Goal: Download file/media

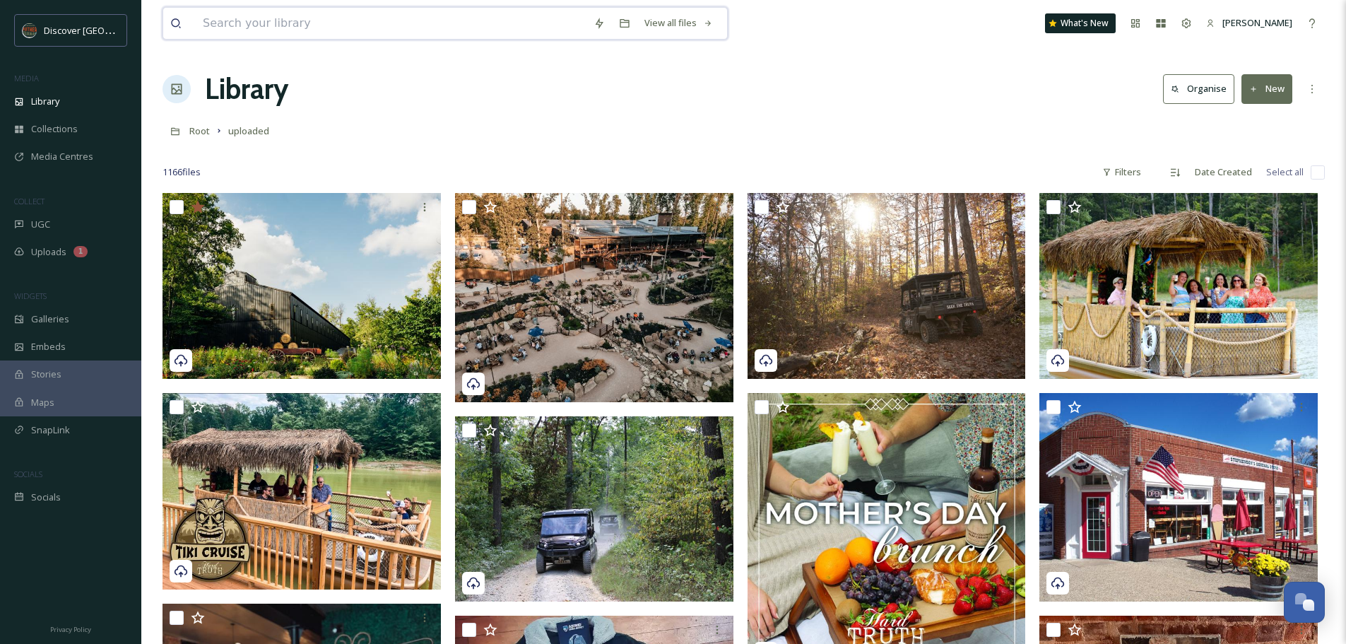
click at [233, 25] on input at bounding box center [391, 23] width 391 height 31
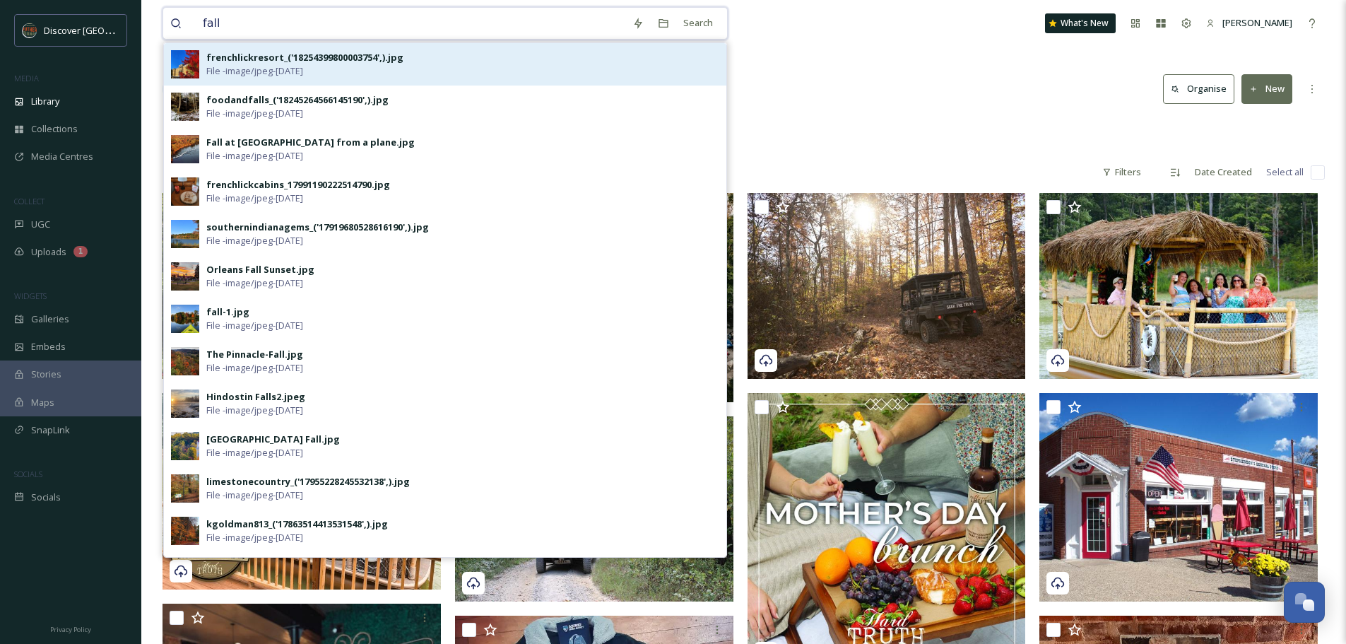
type input "fall"
click at [261, 57] on div "frenchlickresort_('18254399800003754',).jpg" at bounding box center [304, 57] width 197 height 13
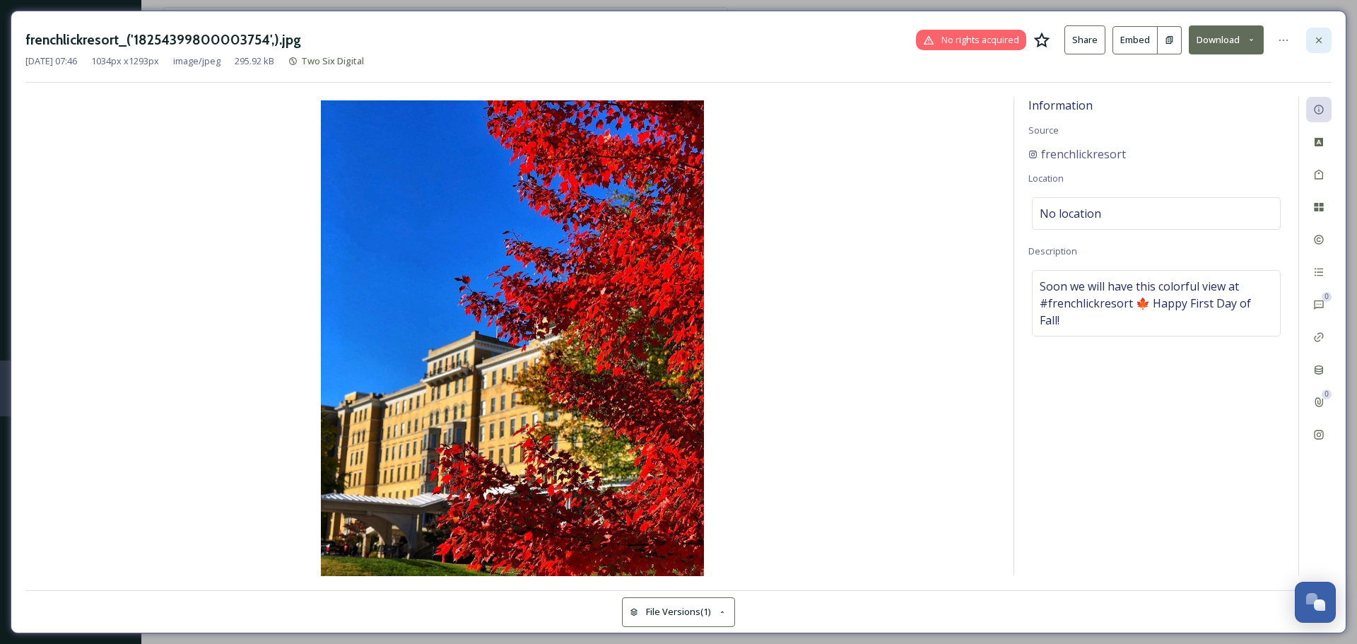
click at [1318, 39] on icon at bounding box center [1319, 40] width 6 height 6
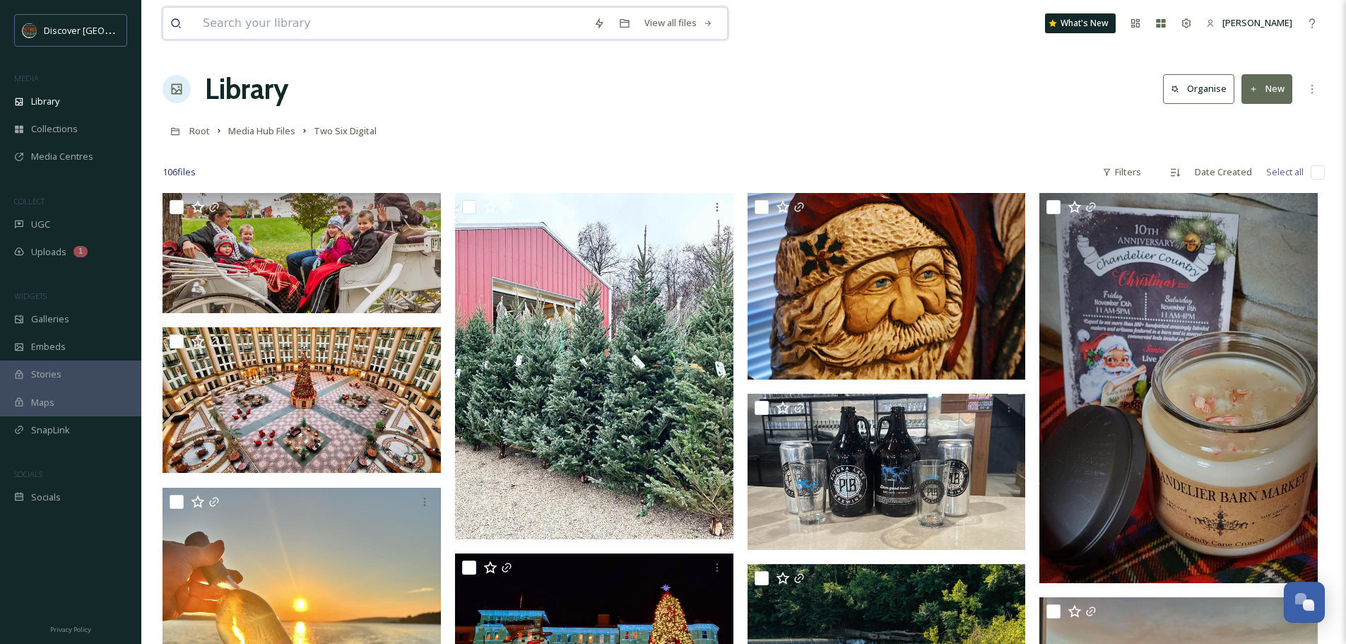
click at [242, 23] on input at bounding box center [391, 23] width 391 height 31
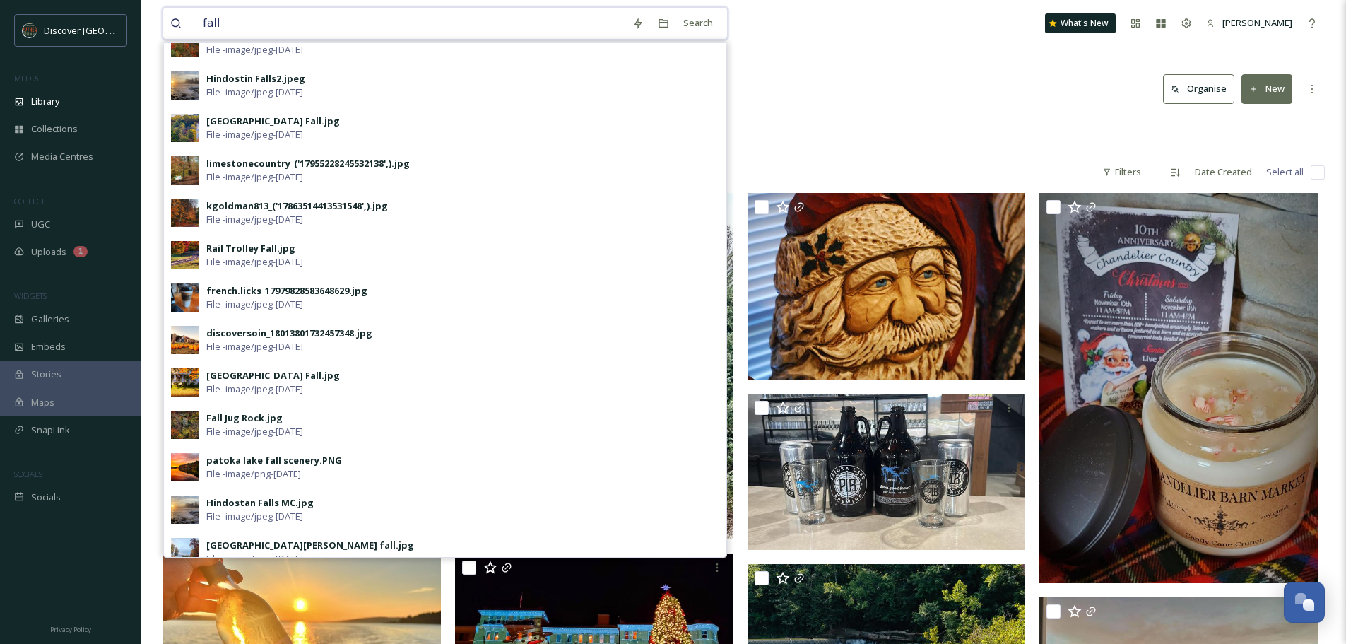
scroll to position [334, 0]
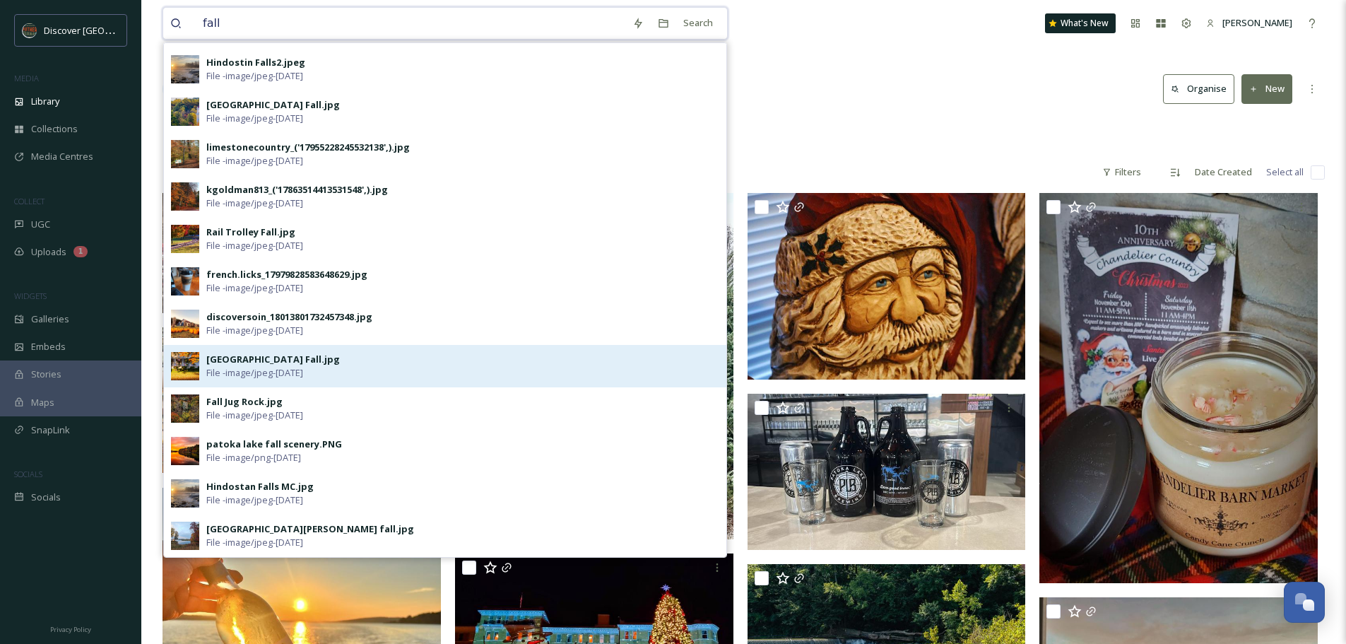
type input "fall"
click at [211, 362] on div "[GEOGRAPHIC_DATA] Fall.jpg" at bounding box center [273, 359] width 134 height 13
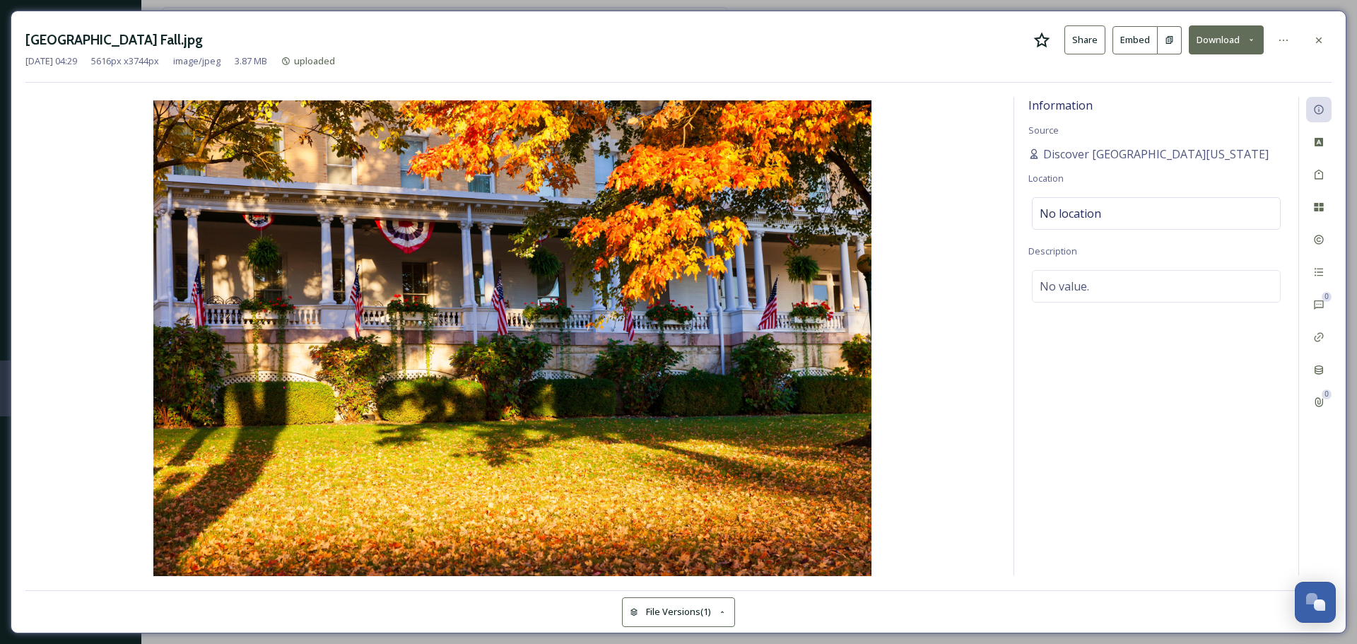
click at [1253, 42] on icon at bounding box center [1250, 39] width 9 height 9
click at [1214, 76] on span "Download Original (5616 x 3744)" at bounding box center [1189, 72] width 134 height 13
click at [1323, 45] on icon at bounding box center [1318, 40] width 11 height 11
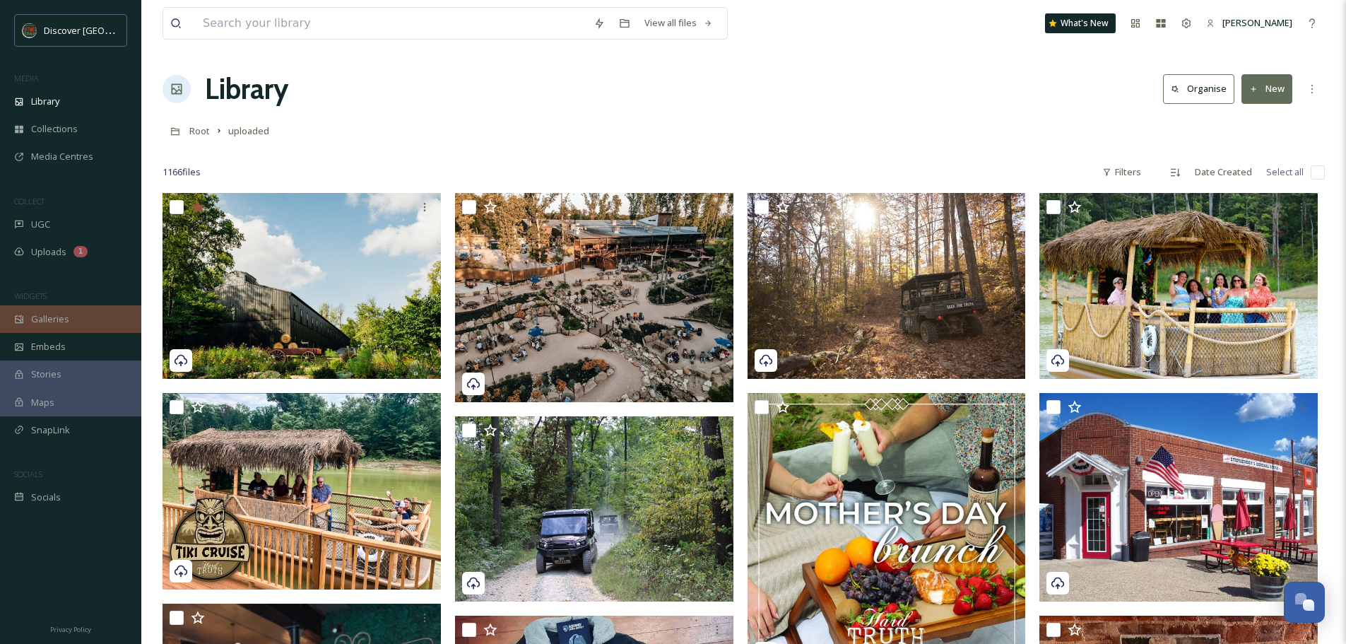
click at [41, 317] on span "Galleries" at bounding box center [50, 318] width 38 height 13
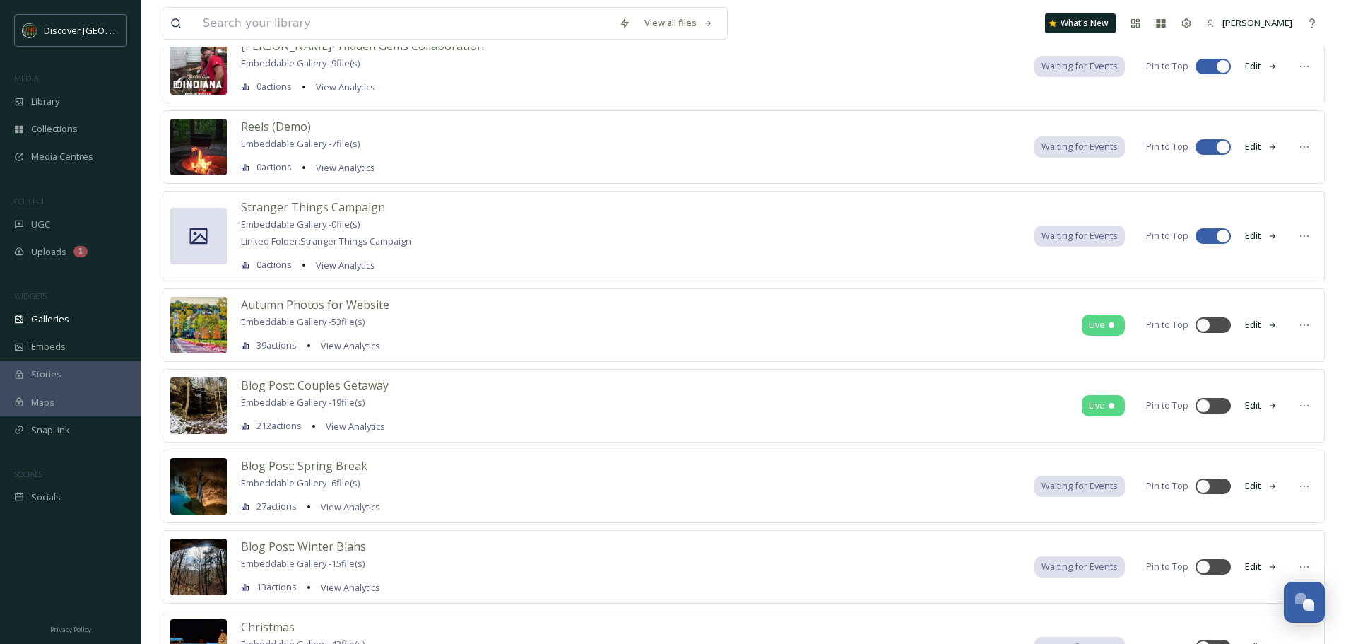
scroll to position [441, 0]
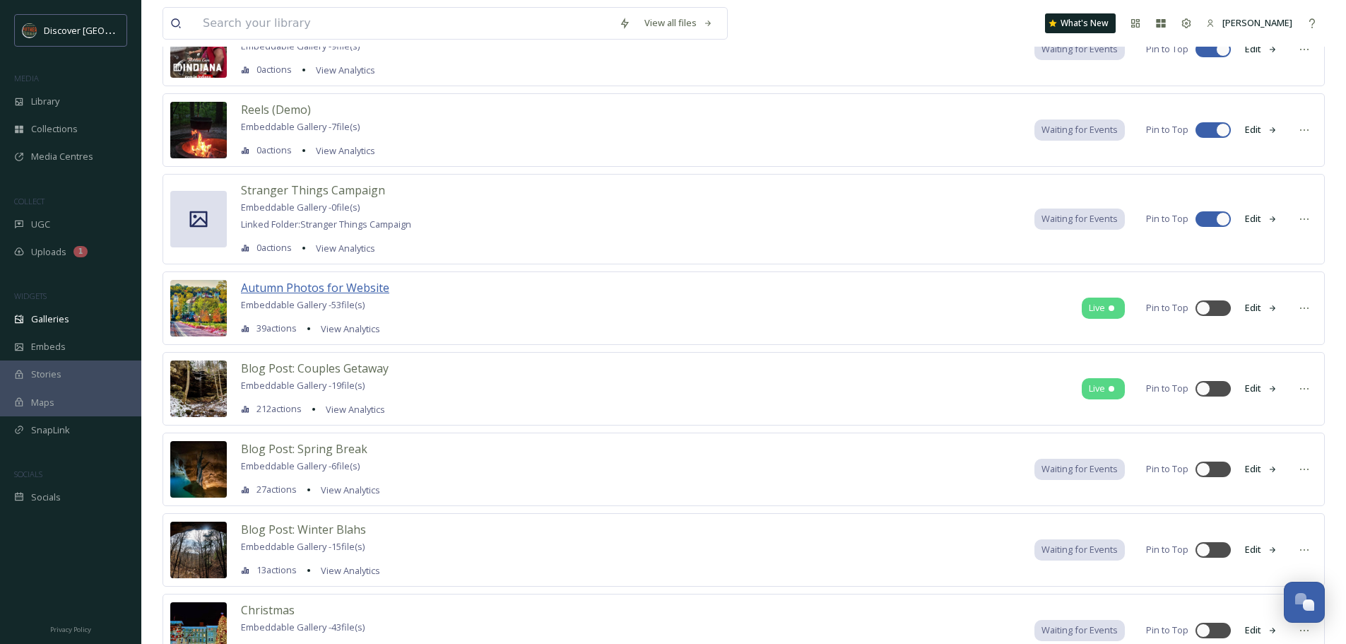
click at [308, 285] on span "Autumn Photos for Website" at bounding box center [315, 288] width 148 height 16
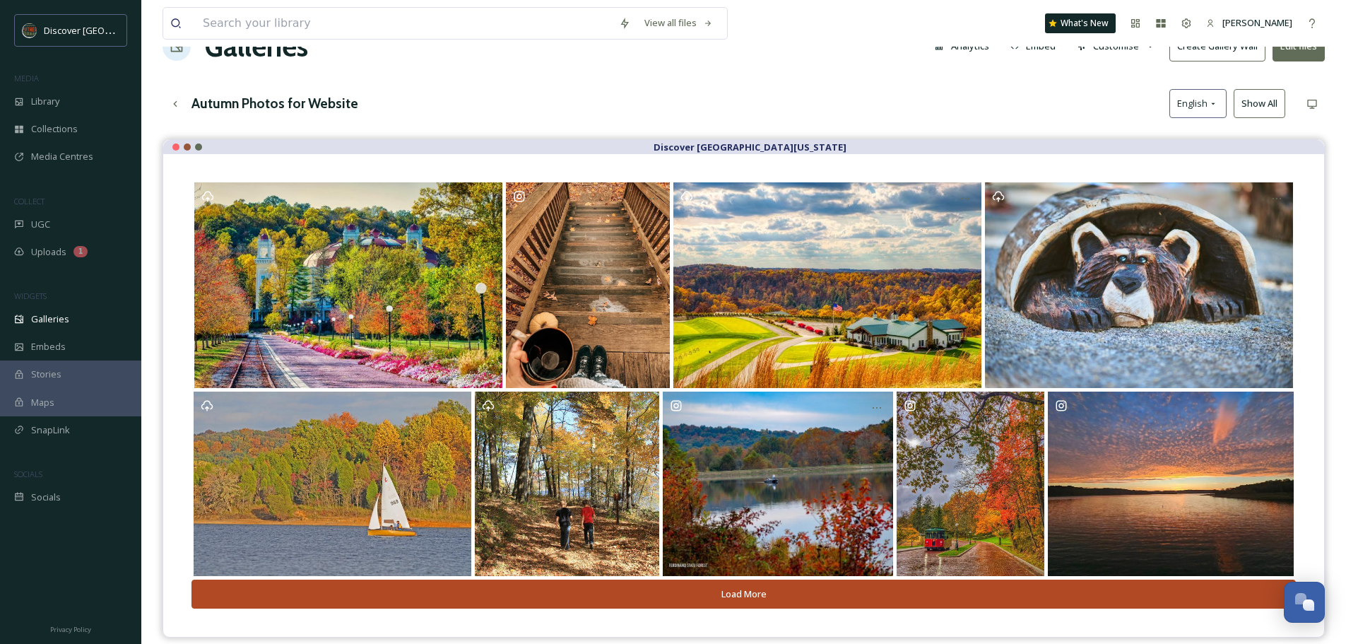
scroll to position [42, 0]
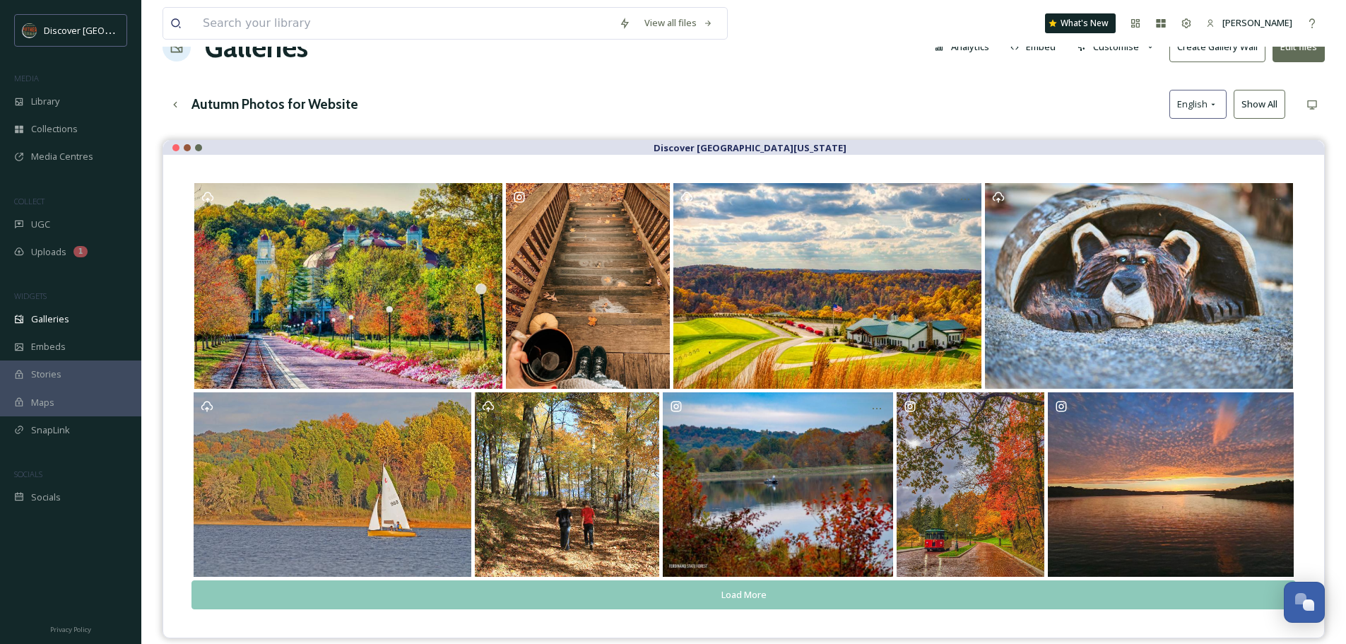
click at [762, 596] on button "Load More" at bounding box center [743, 594] width 1104 height 29
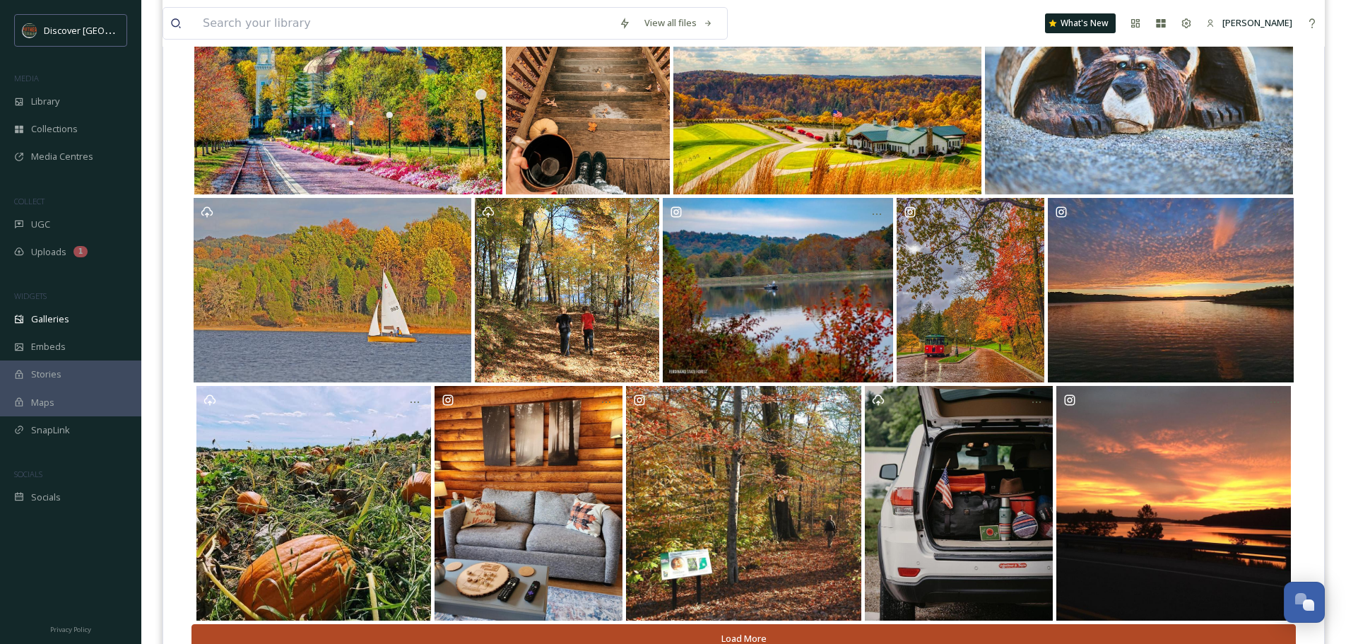
scroll to position [295, 0]
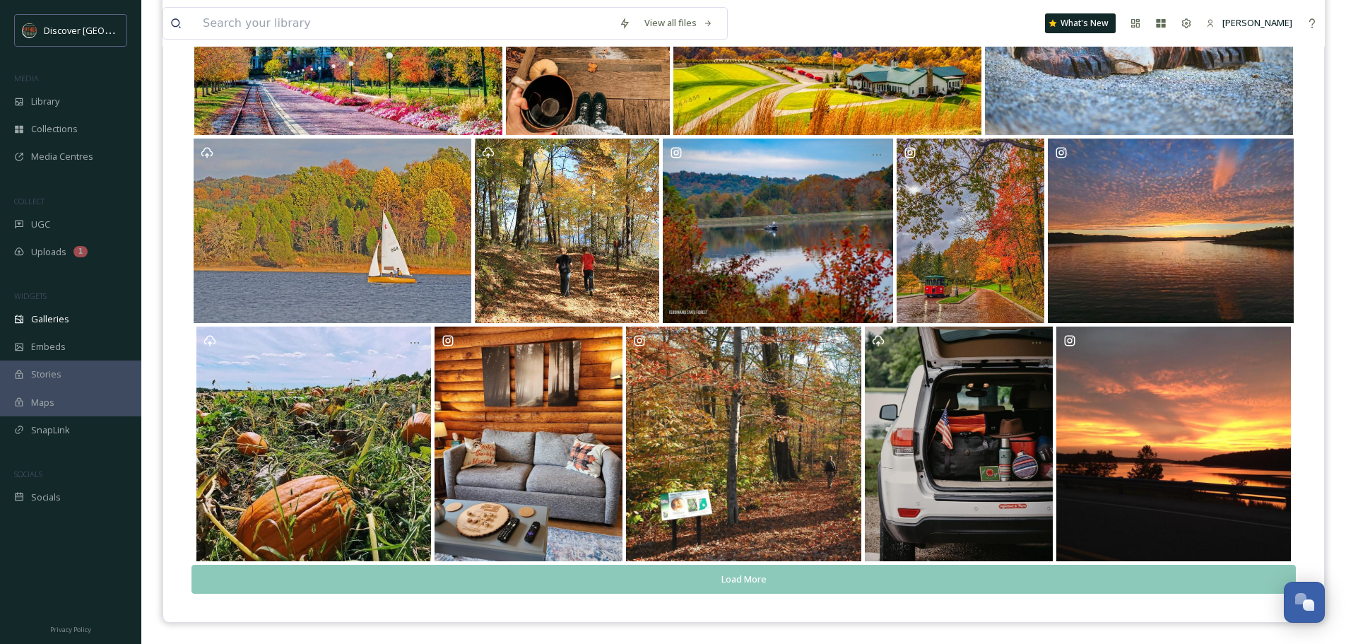
click at [775, 580] on button "Load More" at bounding box center [743, 579] width 1104 height 29
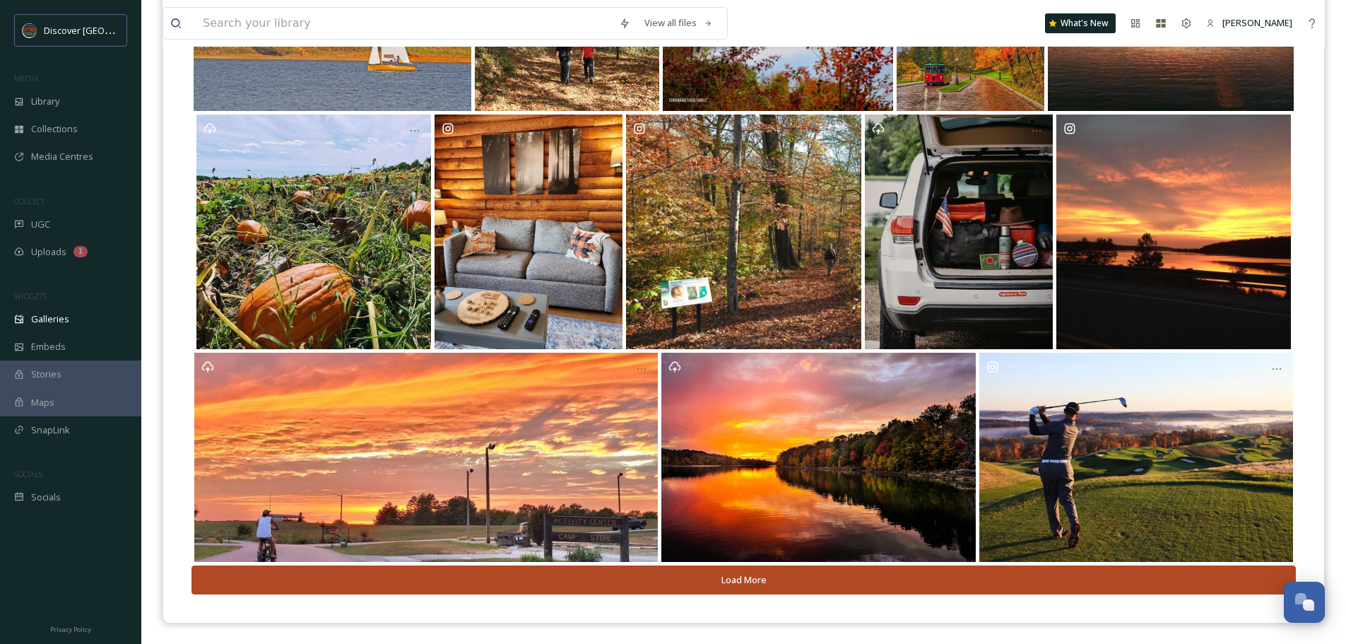
scroll to position [508, 0]
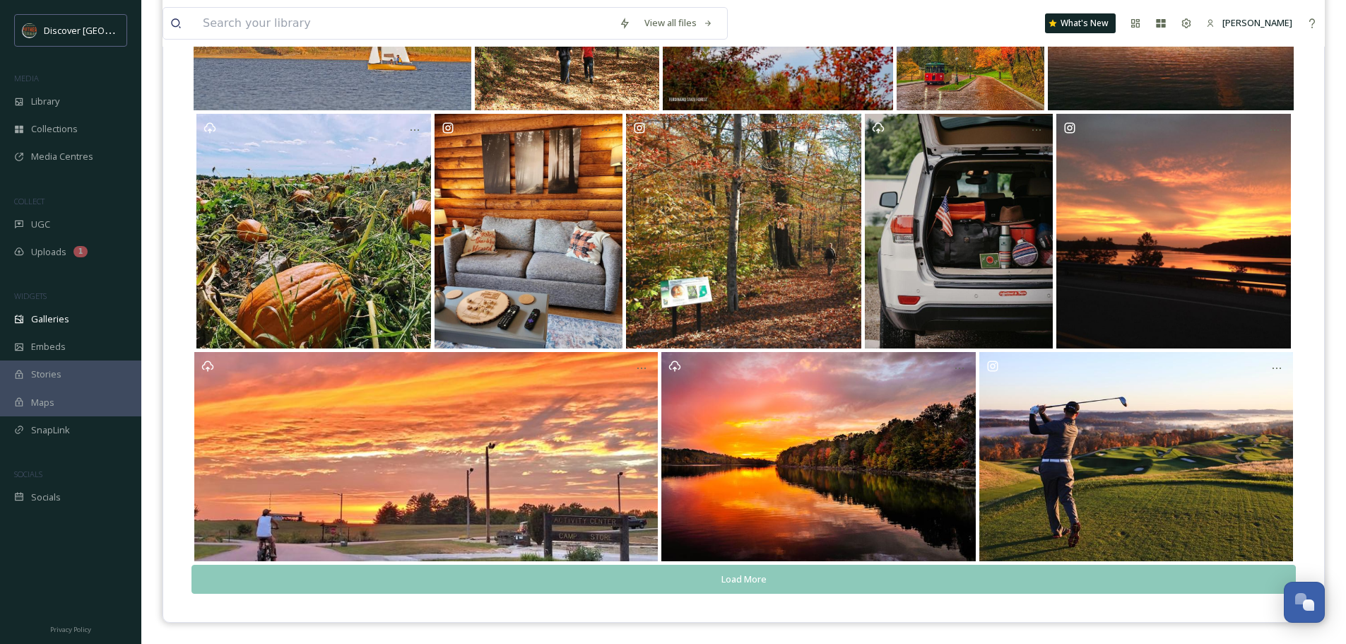
click at [928, 579] on button "Load More" at bounding box center [743, 579] width 1104 height 29
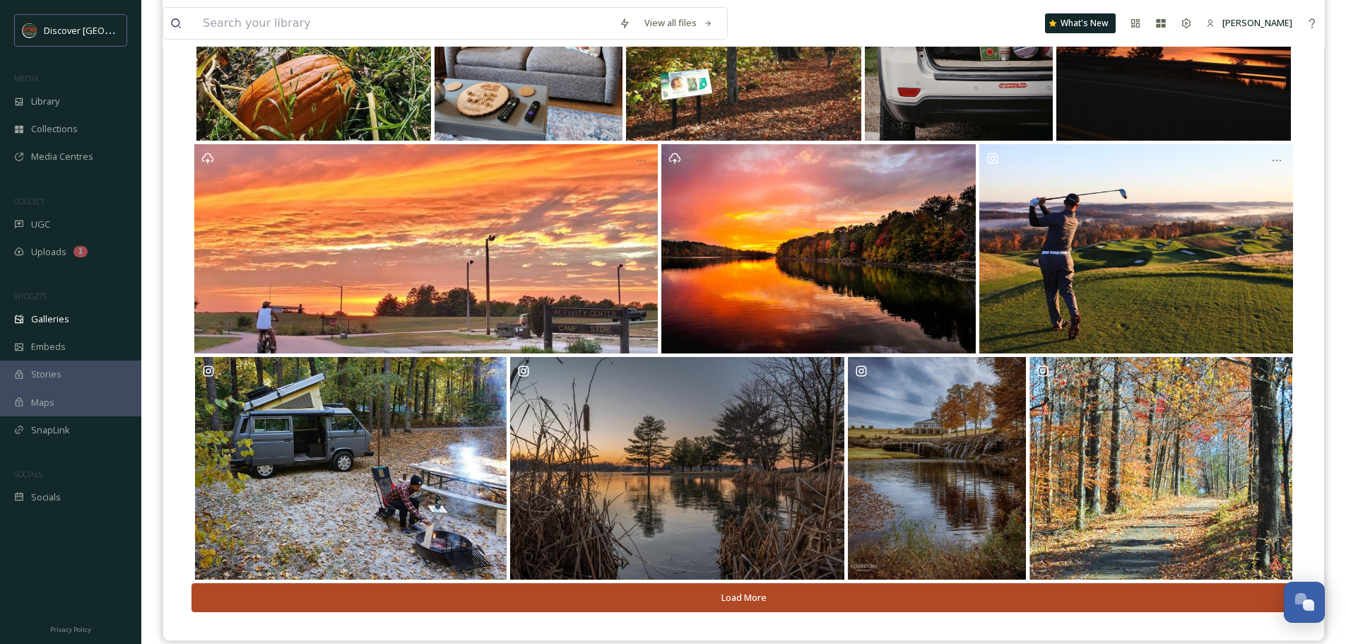
scroll to position [734, 0]
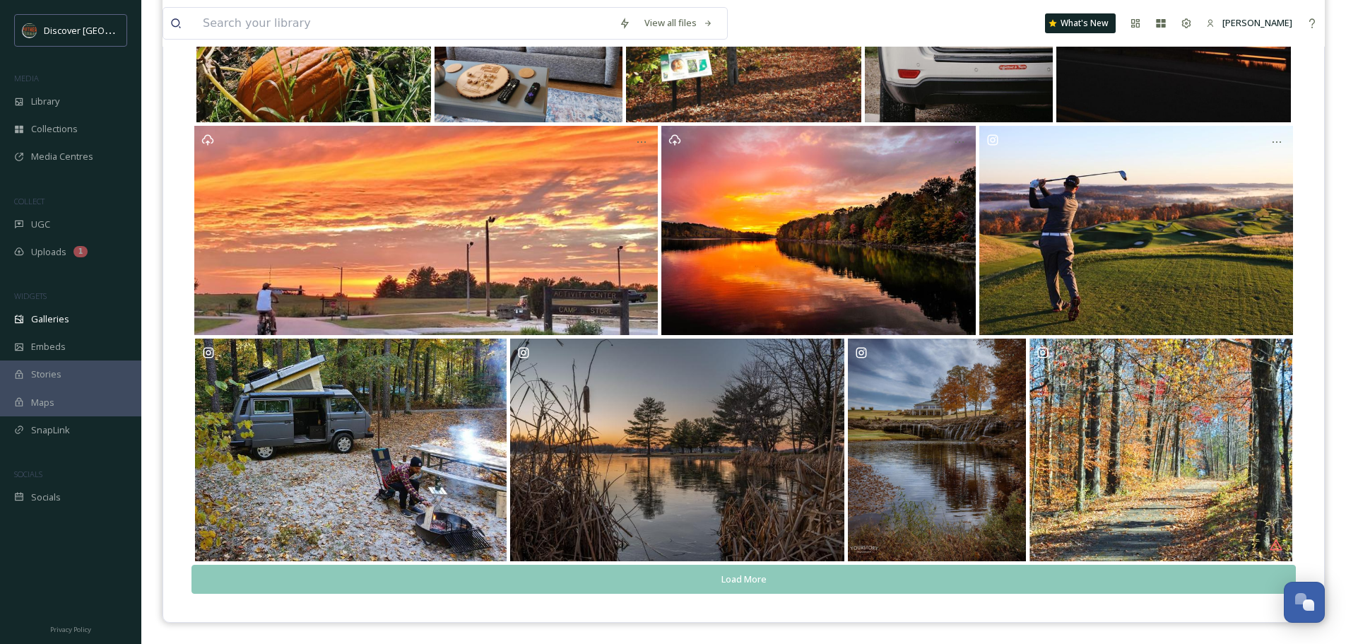
click at [897, 583] on button "Load More" at bounding box center [743, 579] width 1104 height 29
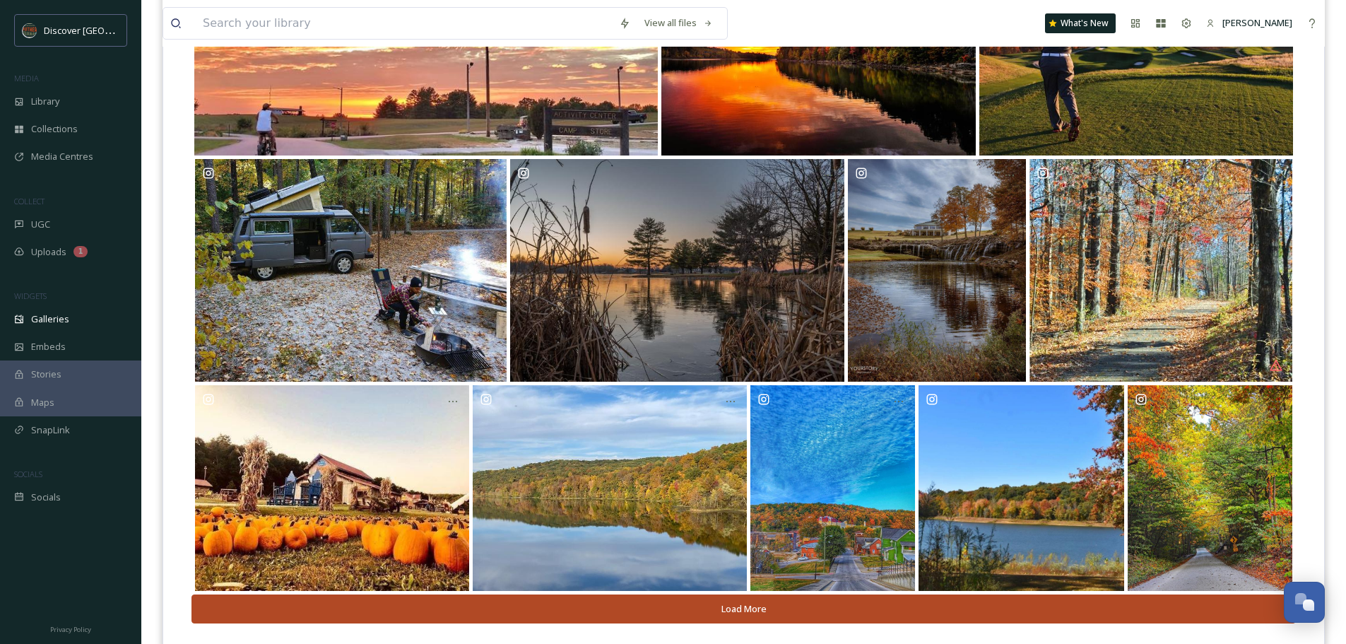
scroll to position [943, 0]
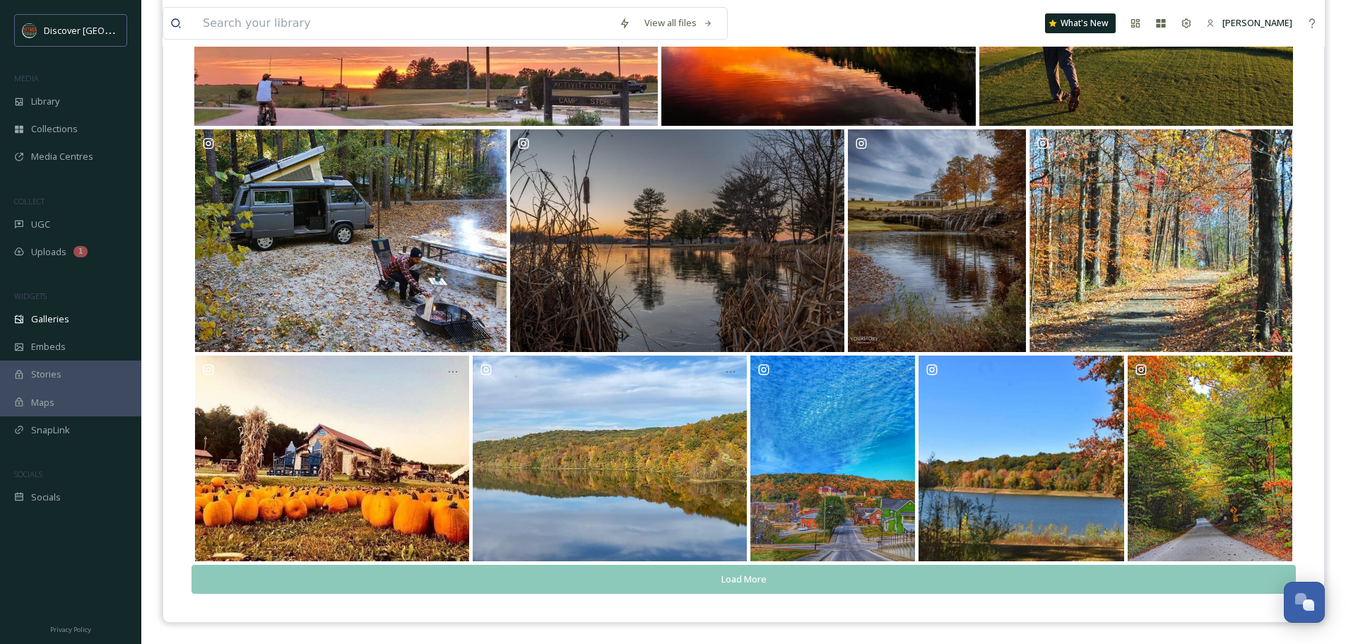
click at [873, 577] on button "Load More" at bounding box center [743, 579] width 1104 height 29
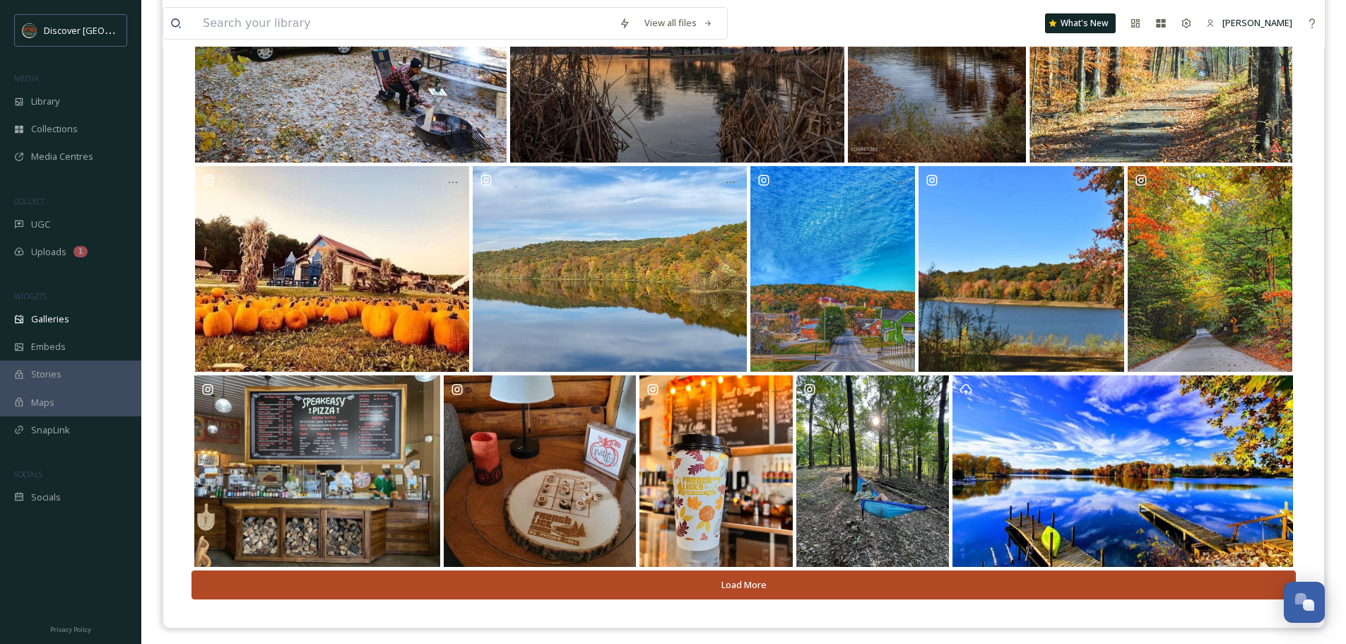
scroll to position [1138, 0]
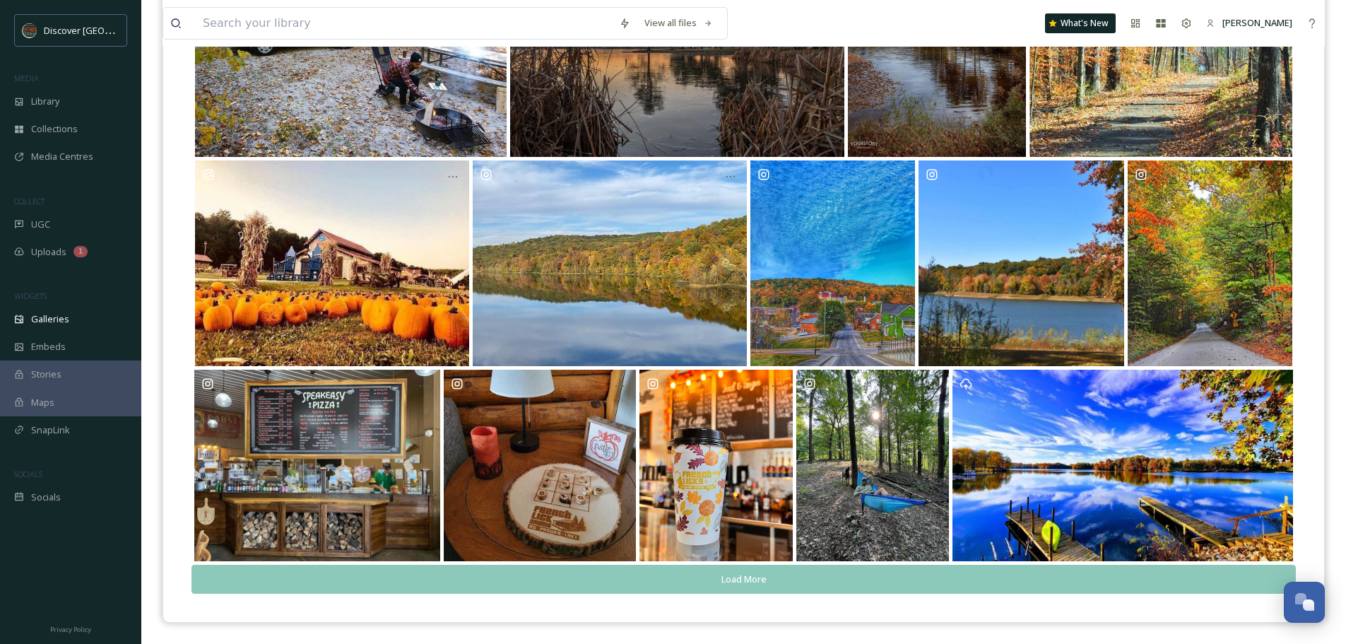
click at [948, 572] on button "Load More" at bounding box center [743, 579] width 1104 height 29
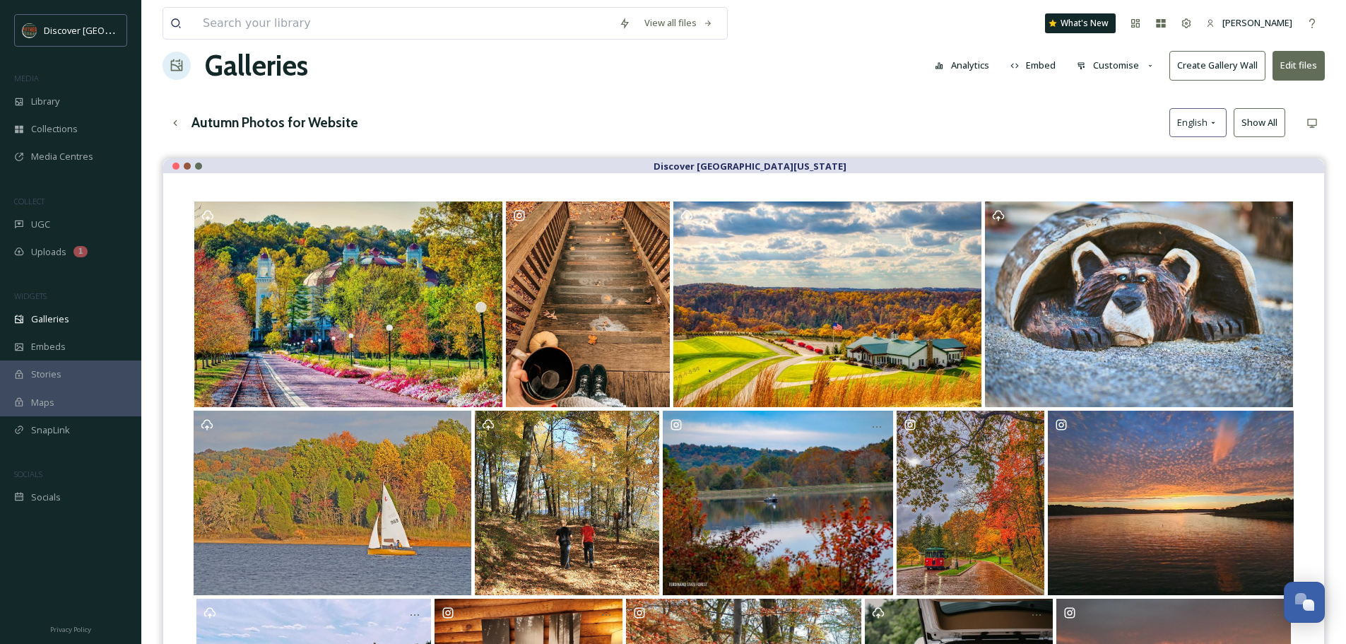
scroll to position [12, 0]
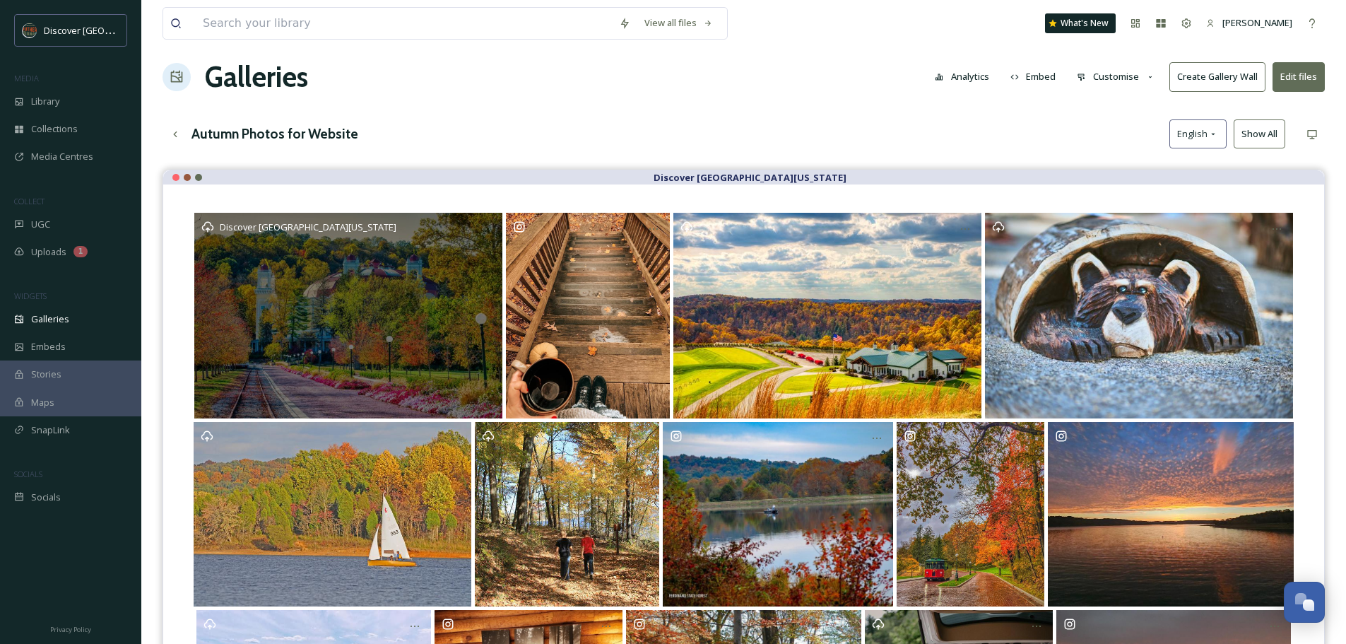
click at [424, 288] on div "Discover [GEOGRAPHIC_DATA][US_STATE]" at bounding box center [348, 316] width 308 height 206
click at [379, 334] on div "Discover [GEOGRAPHIC_DATA][US_STATE]" at bounding box center [348, 316] width 308 height 206
click at [376, 334] on div "Discover [GEOGRAPHIC_DATA][US_STATE]" at bounding box center [348, 316] width 308 height 206
click at [356, 282] on div "Discover [GEOGRAPHIC_DATA][US_STATE]" at bounding box center [348, 316] width 308 height 206
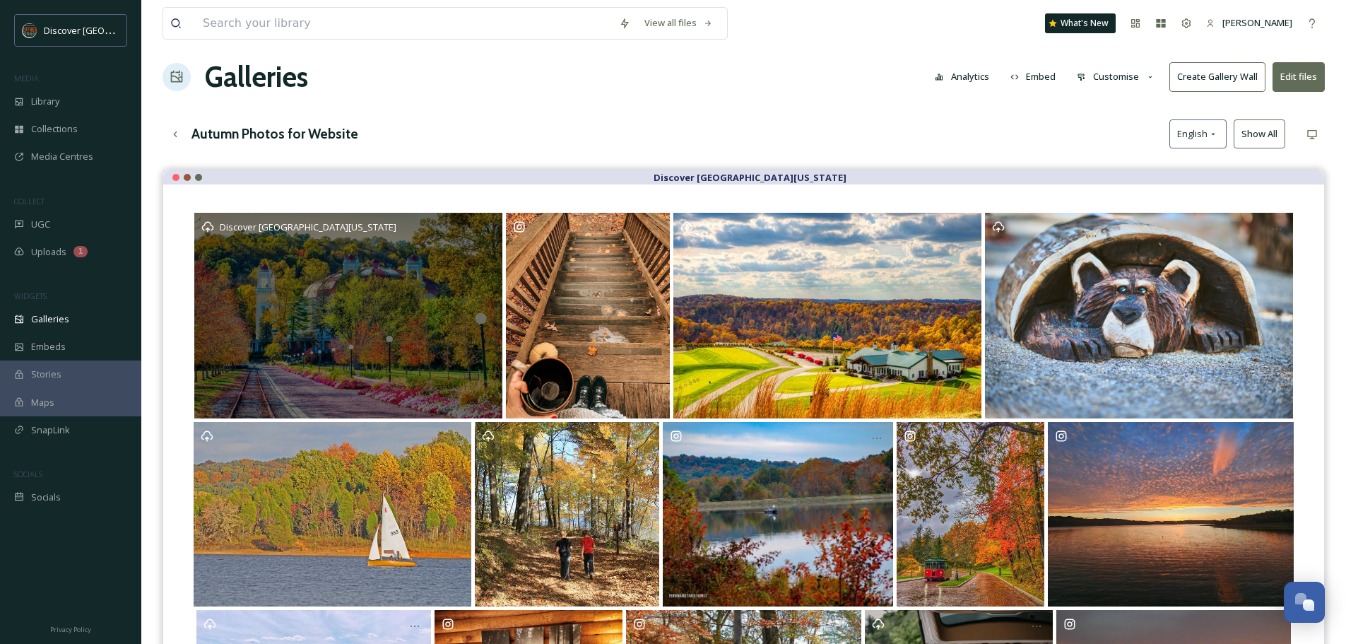
click at [317, 312] on div "Discover [GEOGRAPHIC_DATA][US_STATE]" at bounding box center [348, 316] width 308 height 206
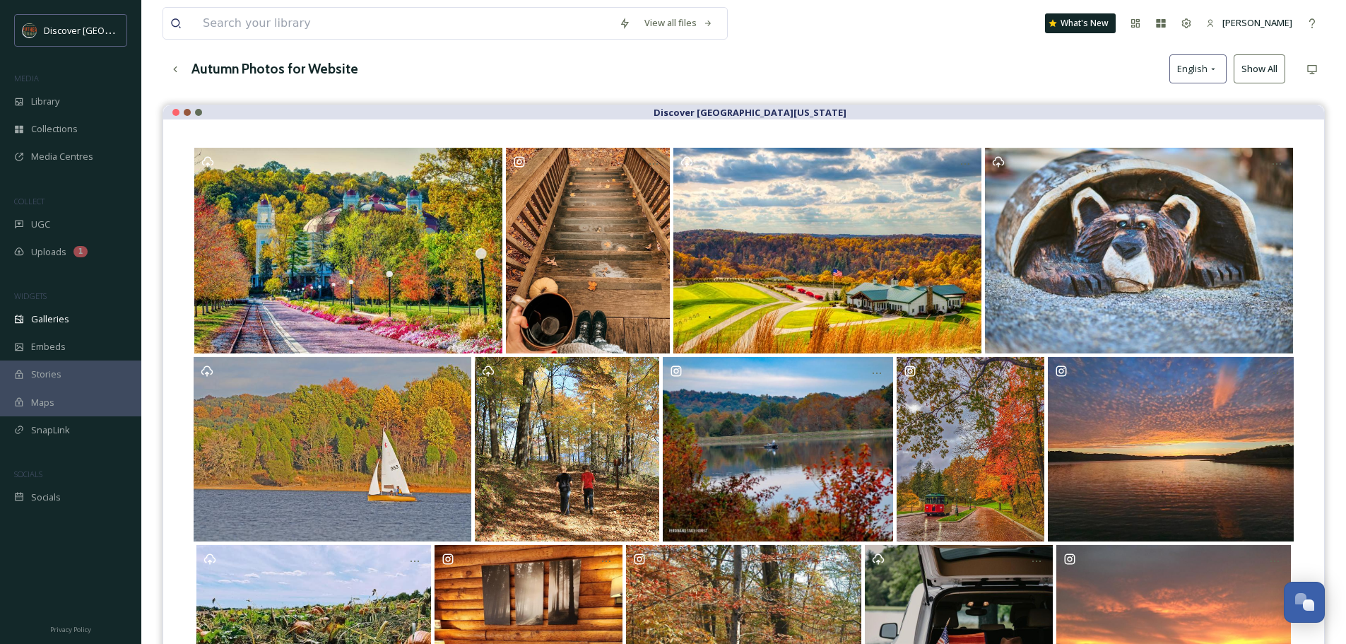
scroll to position [0, 0]
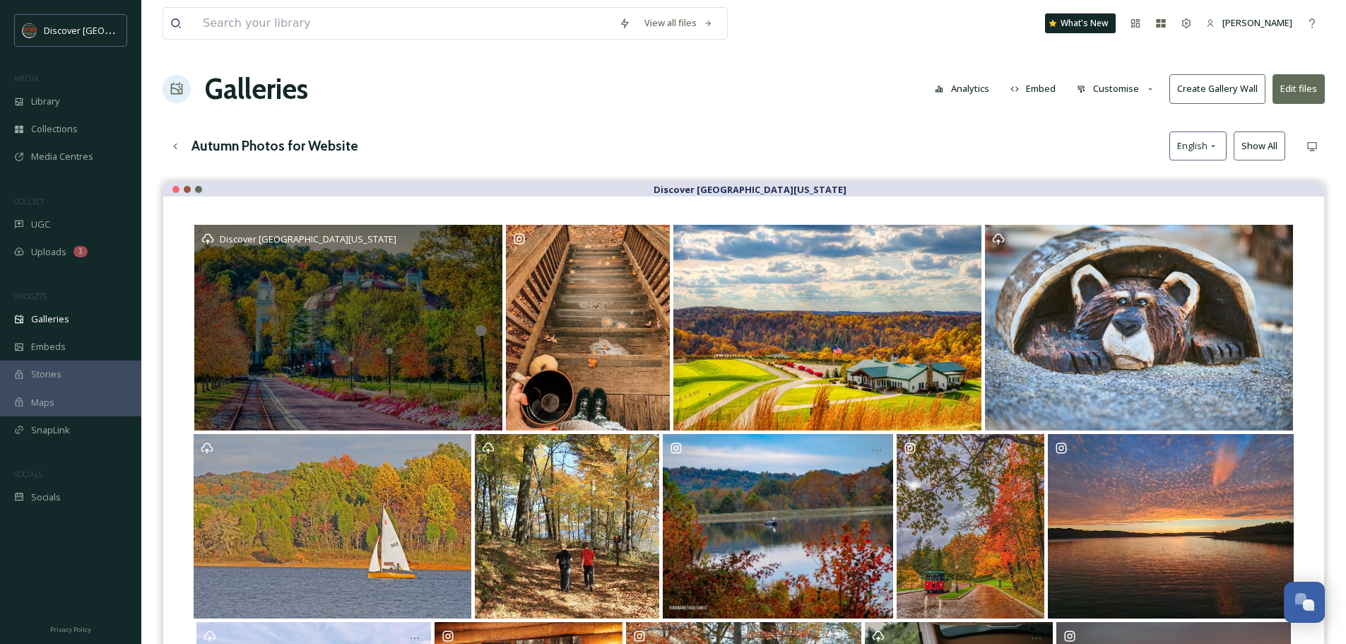
click at [442, 305] on div "Discover [GEOGRAPHIC_DATA][US_STATE]" at bounding box center [348, 328] width 308 height 206
drag, startPoint x: 321, startPoint y: 369, endPoint x: 279, endPoint y: 372, distance: 41.8
click at [279, 372] on div "Discover [GEOGRAPHIC_DATA][US_STATE]" at bounding box center [348, 328] width 308 height 206
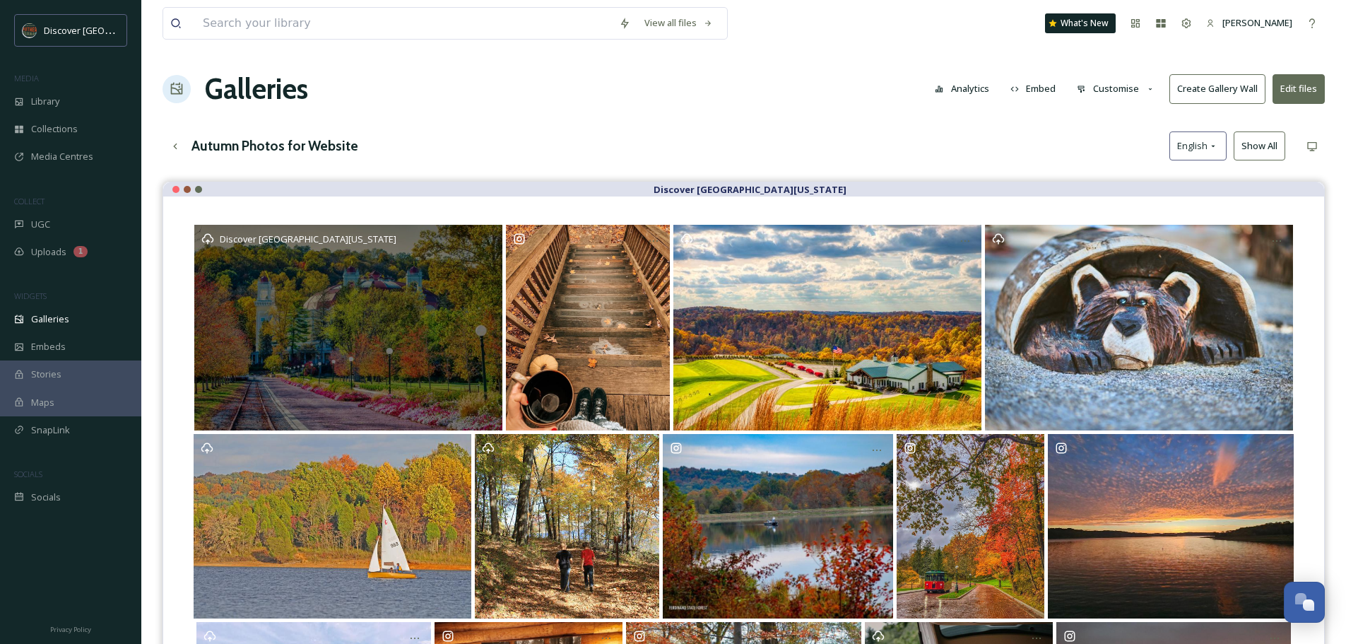
click at [206, 241] on icon at bounding box center [208, 239] width 12 height 11
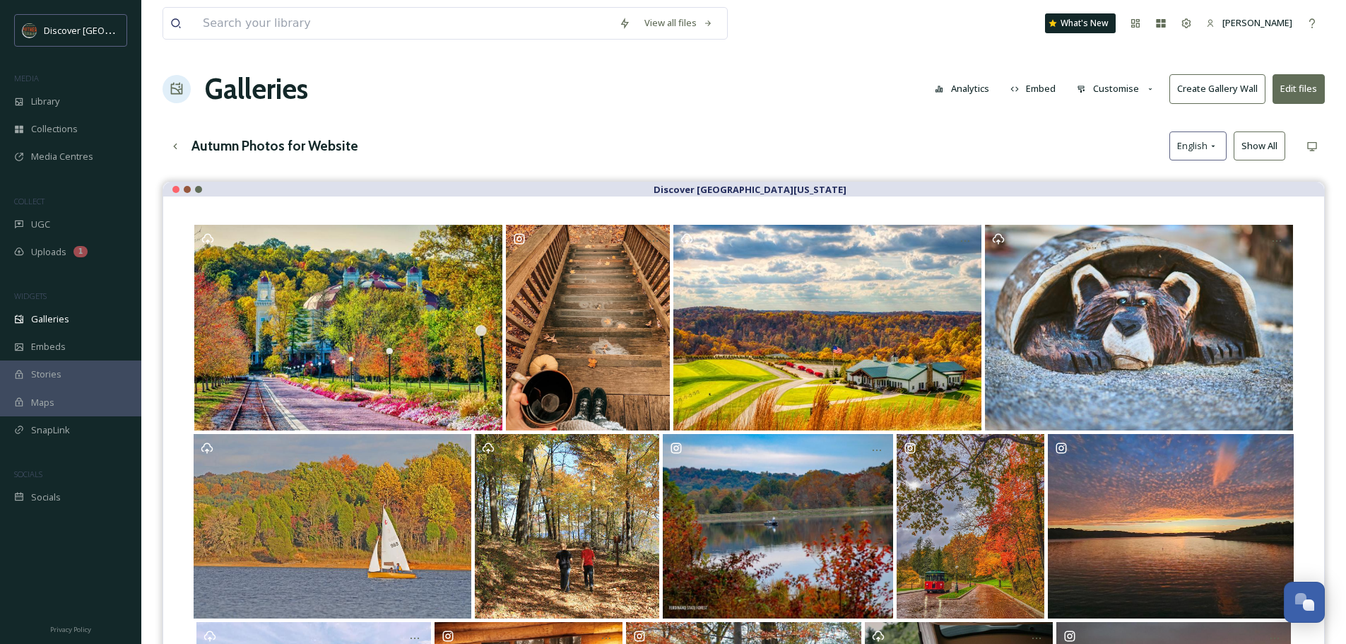
click at [423, 184] on div "Discover [GEOGRAPHIC_DATA][US_STATE]" at bounding box center [743, 189] width 1161 height 14
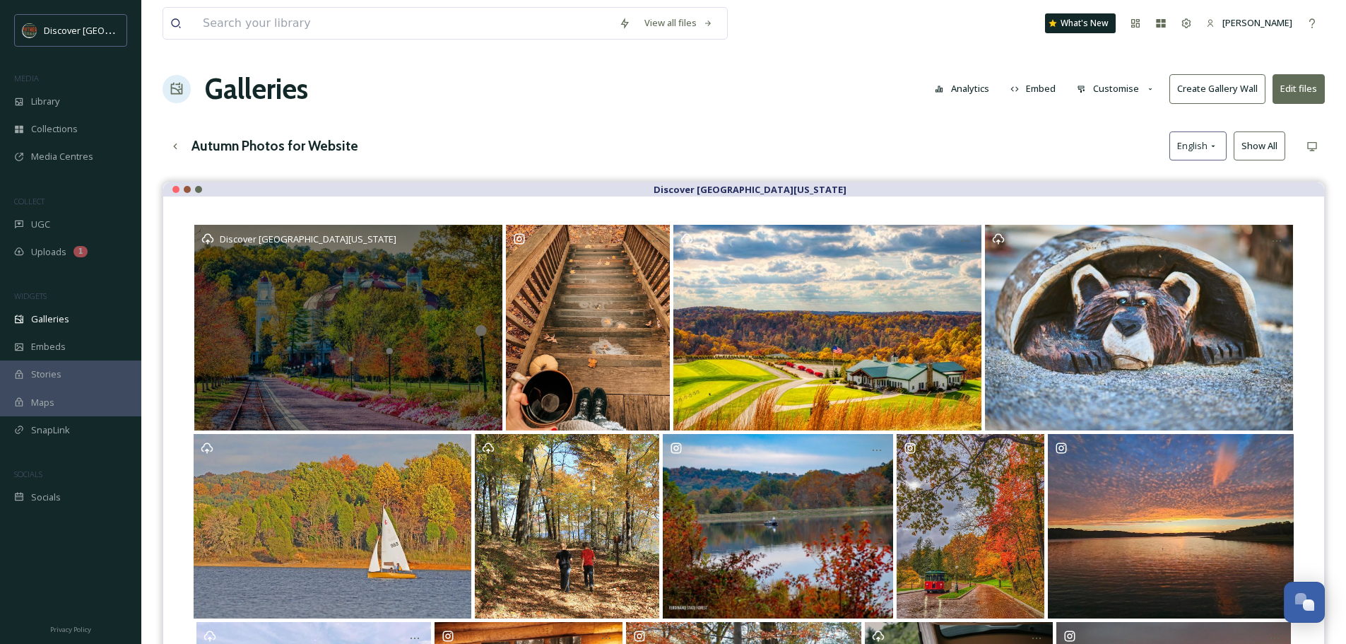
click at [314, 237] on span "Discover [GEOGRAPHIC_DATA][US_STATE]" at bounding box center [308, 238] width 177 height 13
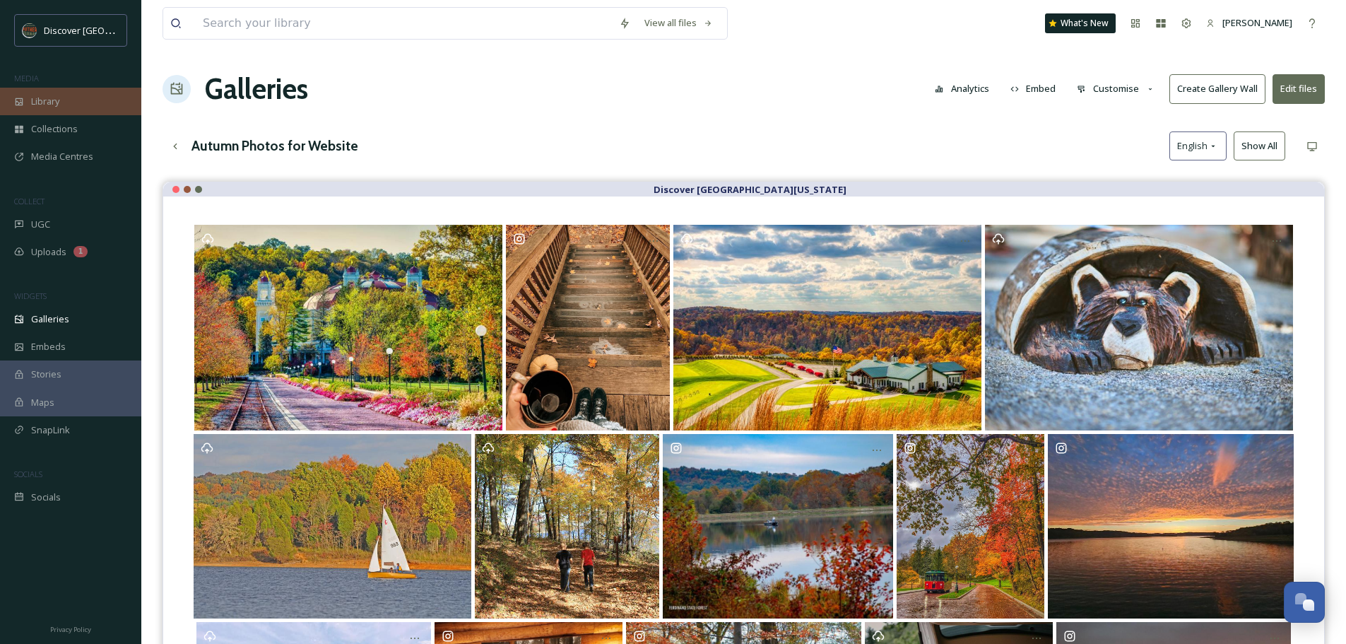
click at [39, 100] on span "Library" at bounding box center [45, 101] width 28 height 13
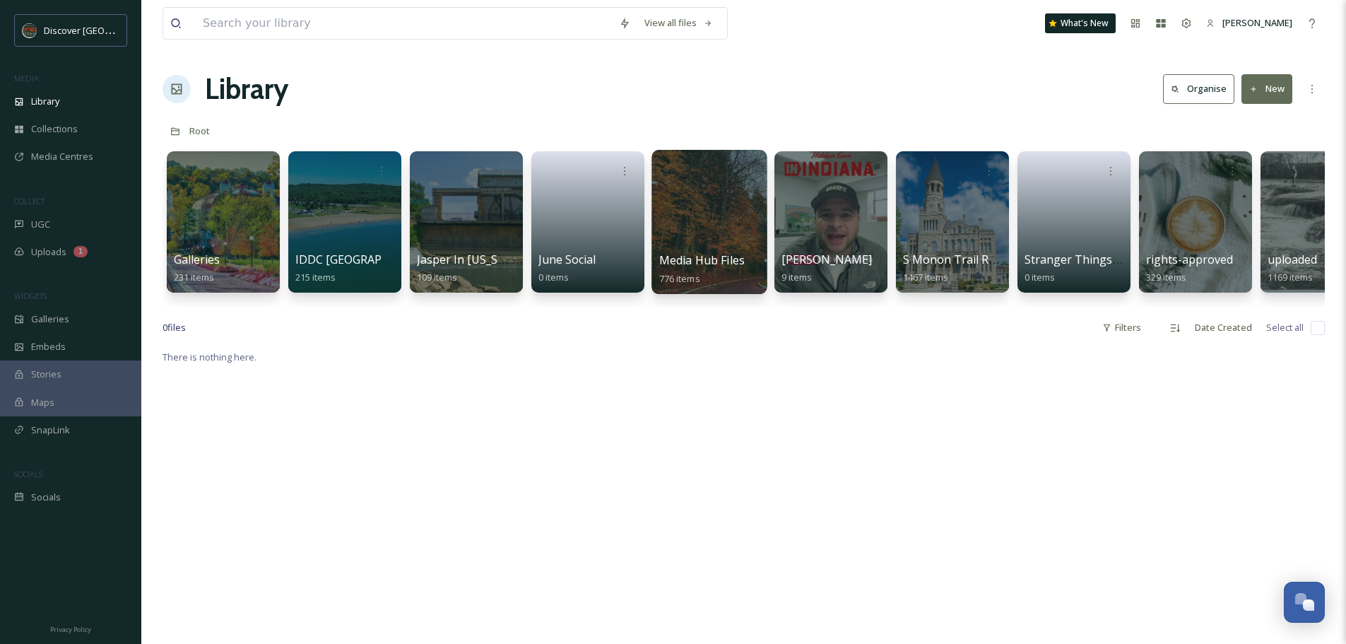
click at [721, 245] on div at bounding box center [708, 222] width 115 height 144
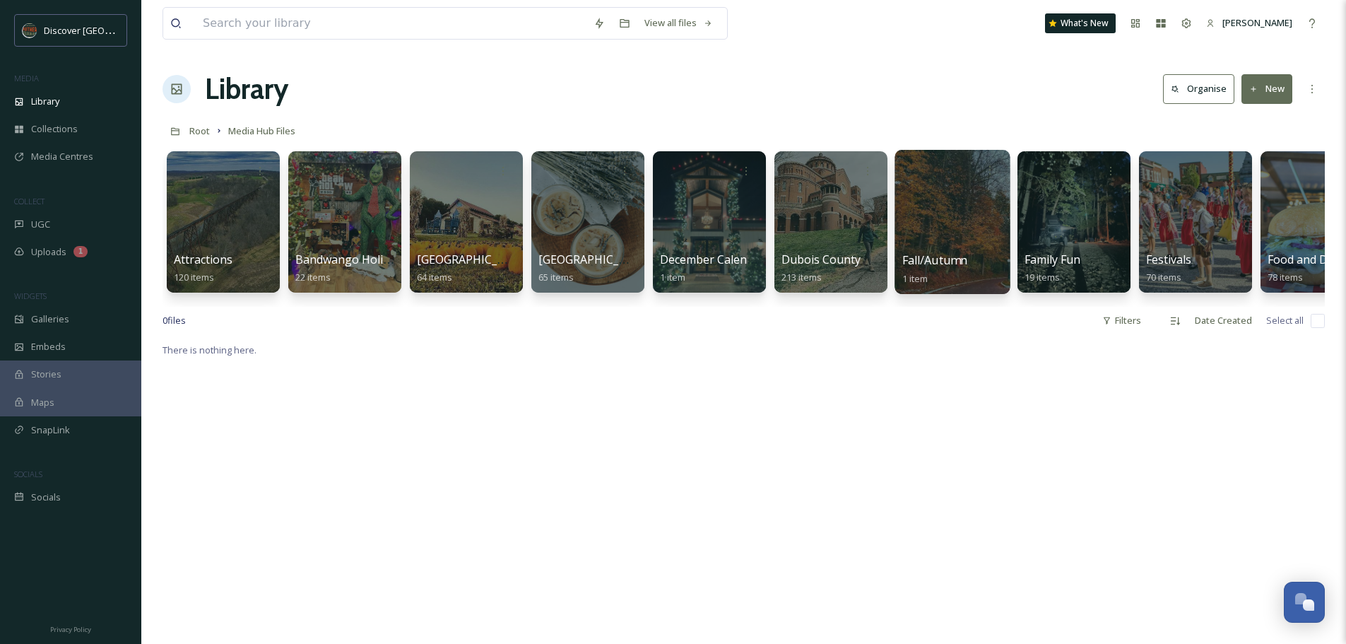
click at [967, 192] on div at bounding box center [952, 222] width 115 height 144
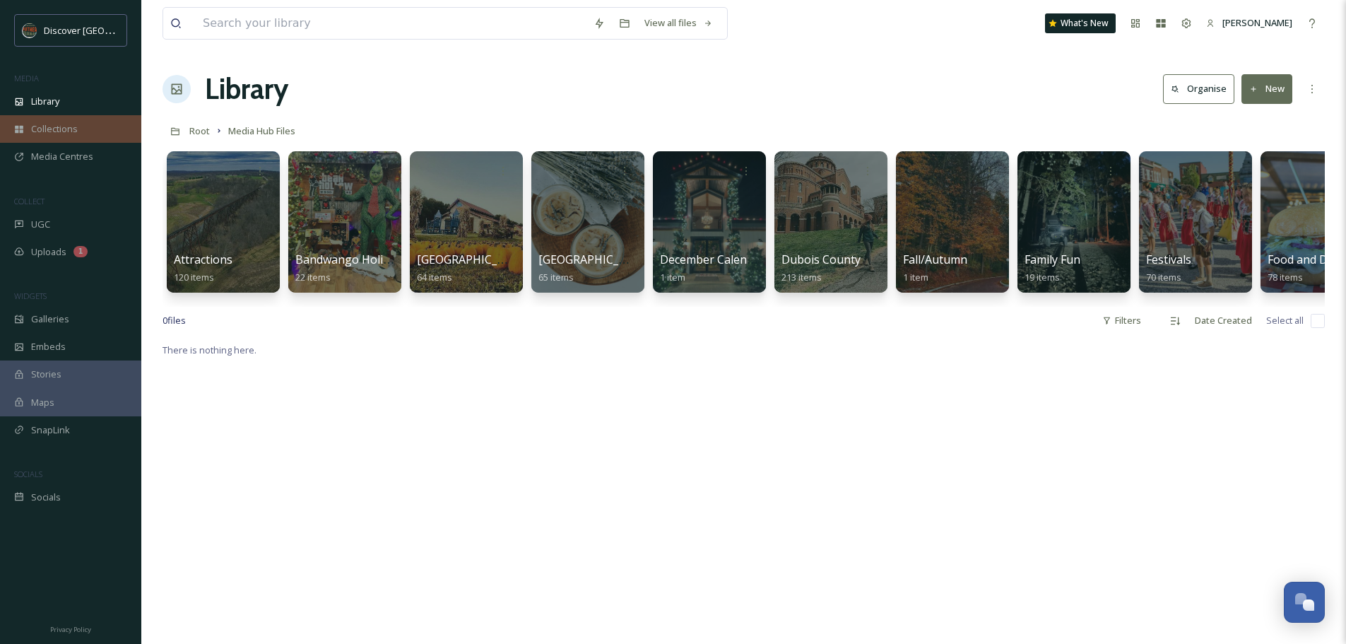
click at [67, 122] on div "Collections" at bounding box center [70, 129] width 141 height 28
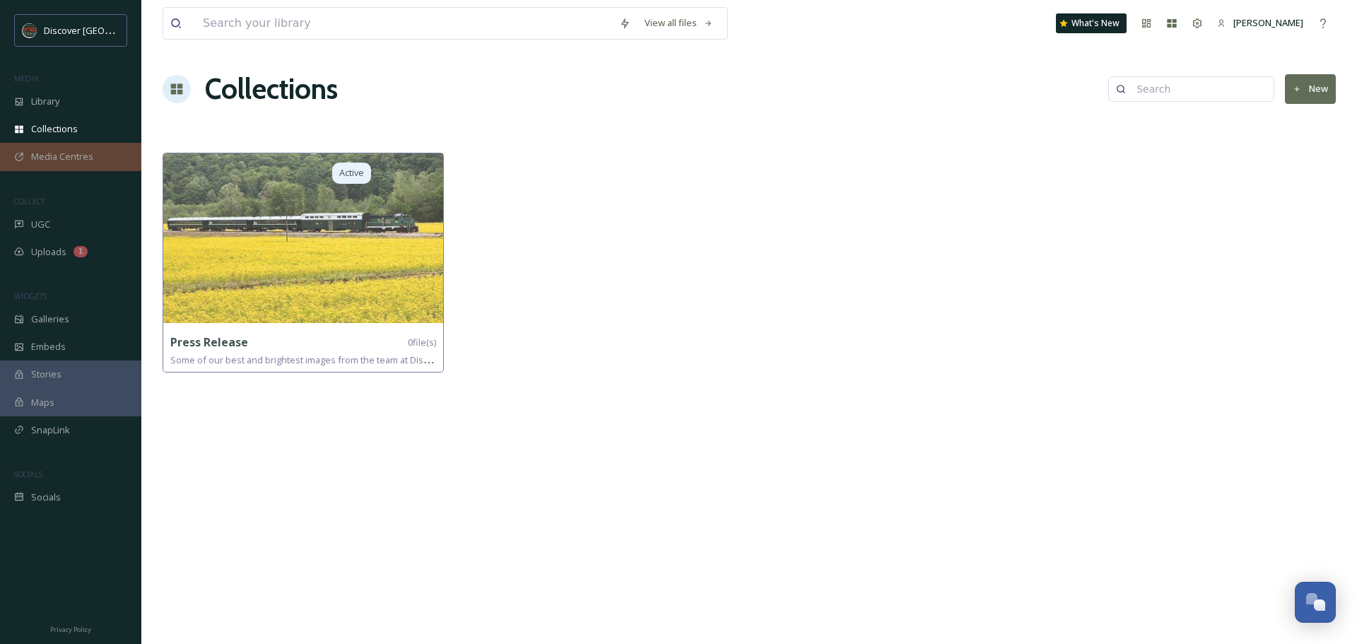
click at [57, 155] on span "Media Centres" at bounding box center [62, 156] width 62 height 13
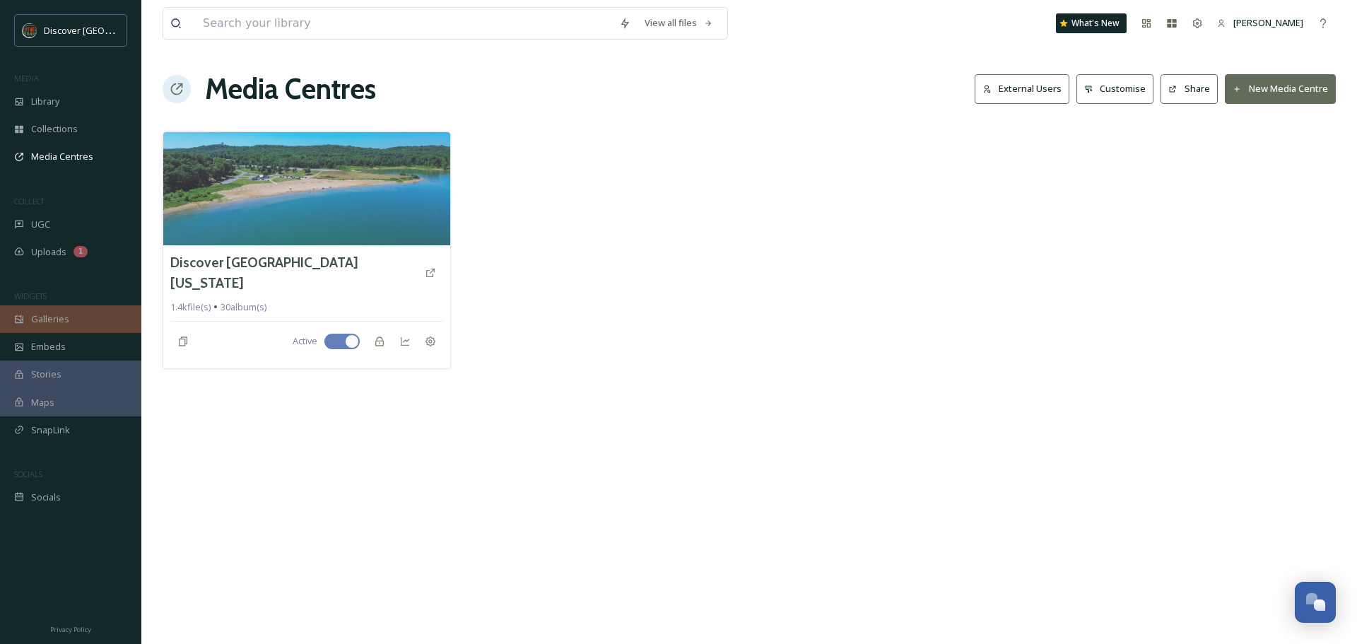
click at [56, 319] on span "Galleries" at bounding box center [50, 318] width 38 height 13
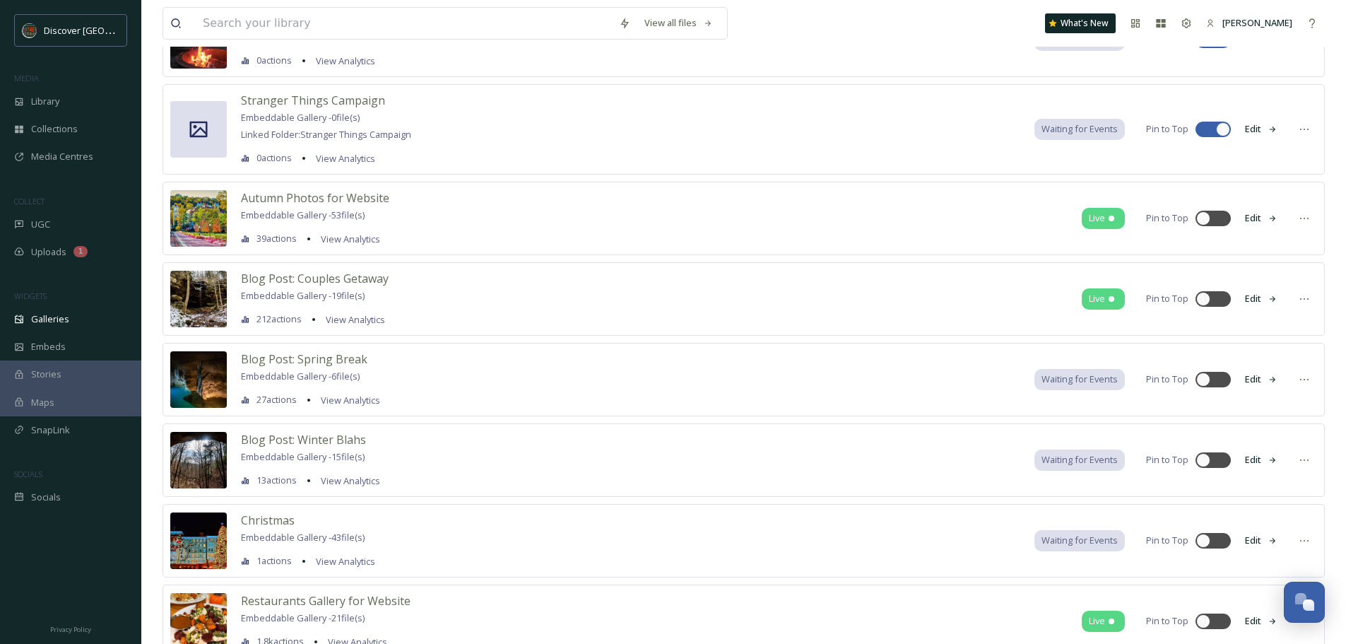
scroll to position [529, 0]
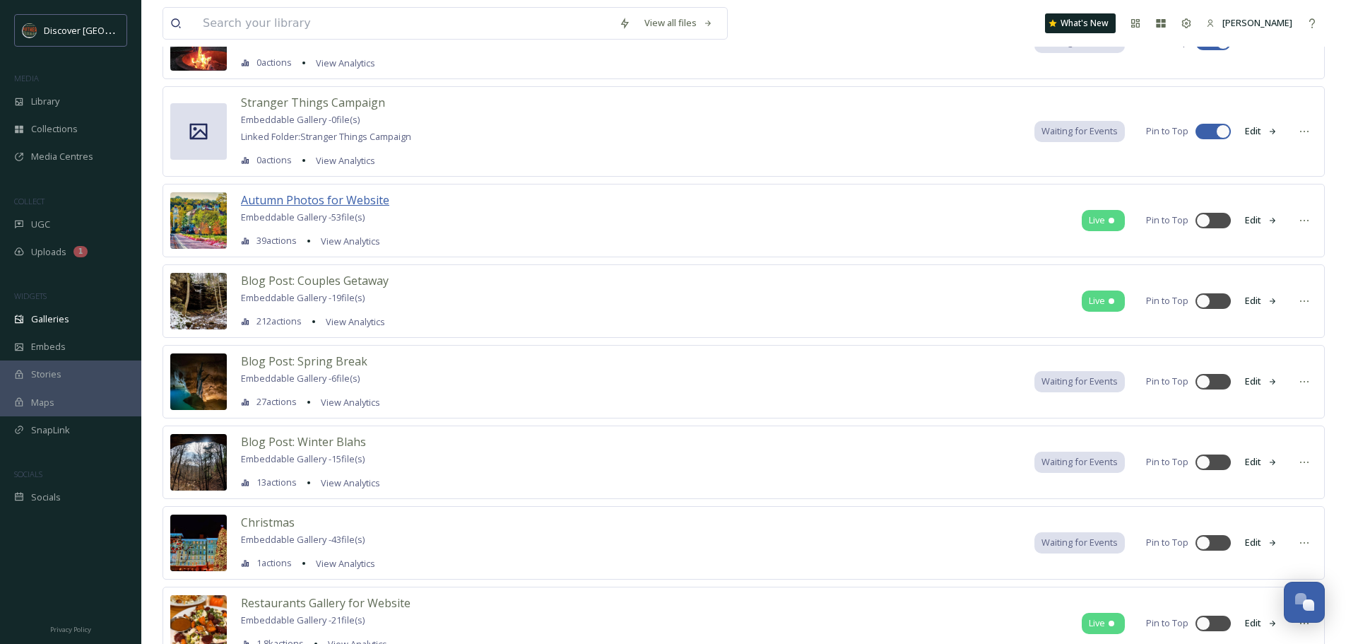
click at [309, 198] on span "Autumn Photos for Website" at bounding box center [315, 200] width 148 height 16
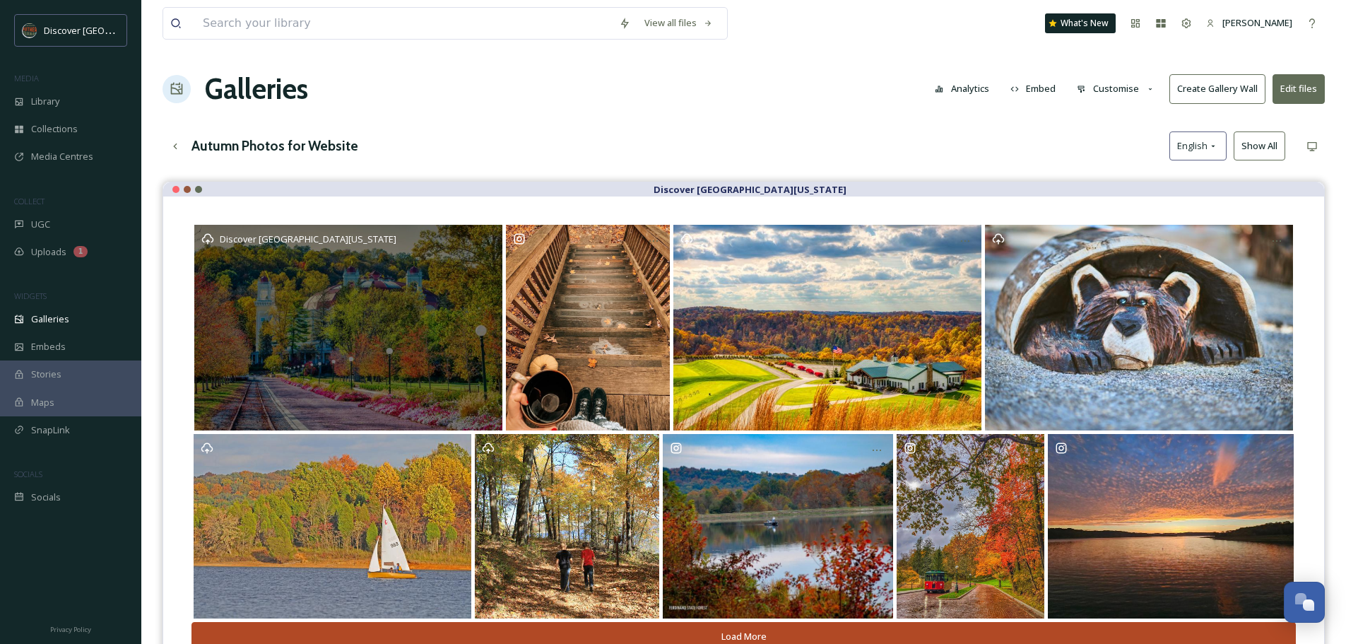
click at [317, 309] on div "Discover [GEOGRAPHIC_DATA][US_STATE]" at bounding box center [348, 328] width 308 height 206
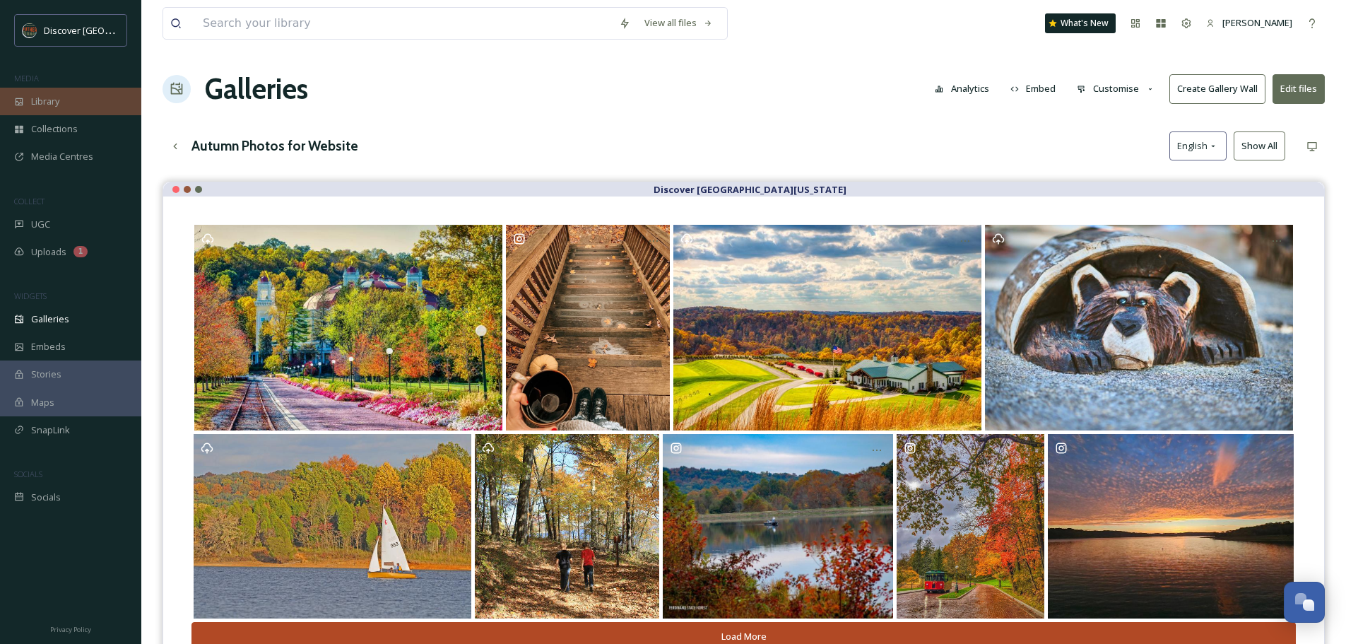
click at [51, 96] on span "Library" at bounding box center [45, 101] width 28 height 13
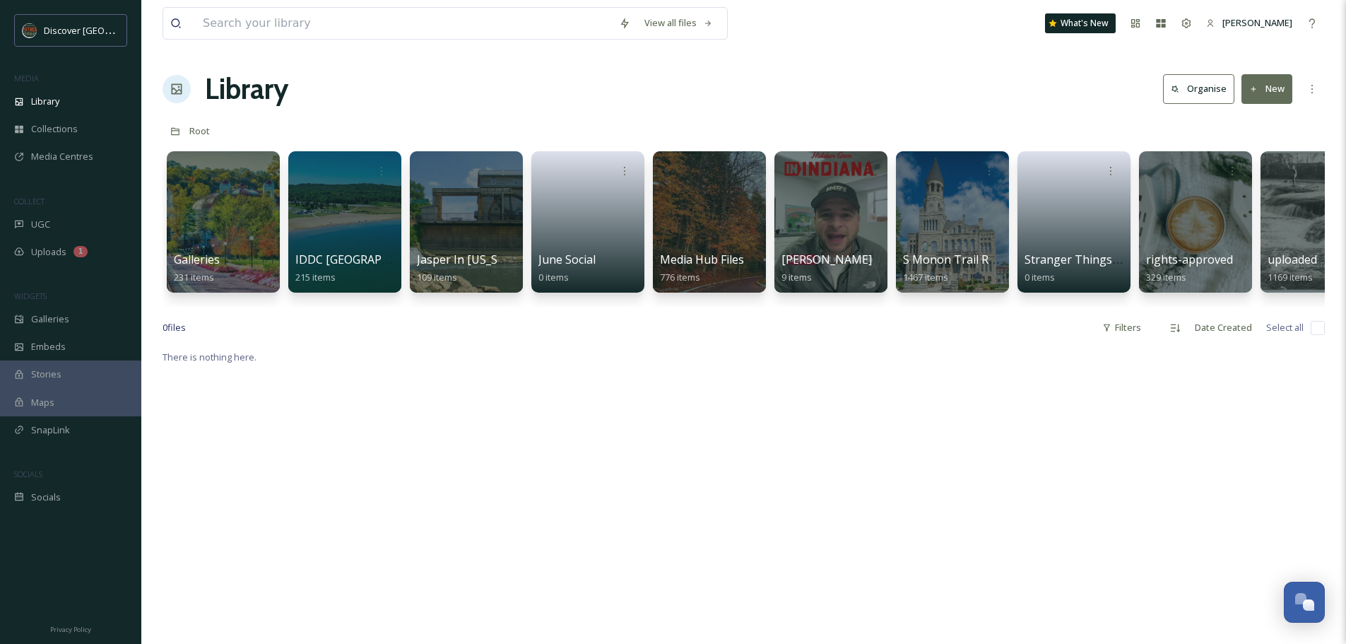
scroll to position [0, 53]
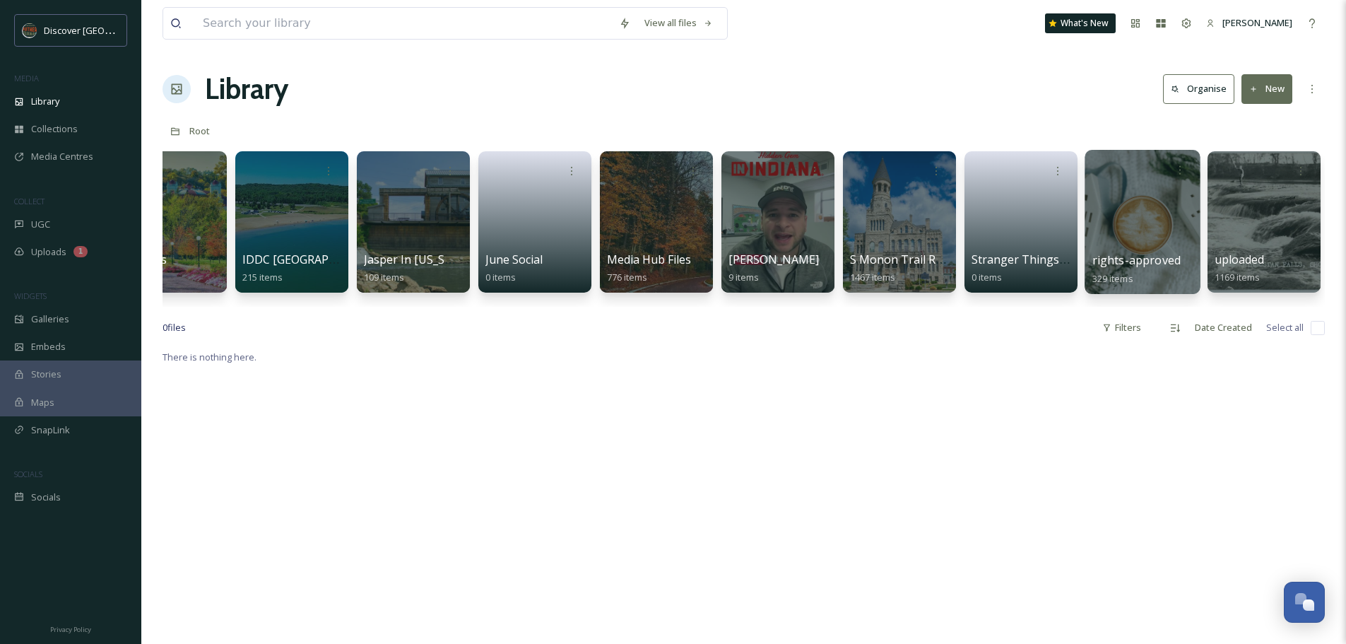
click at [1138, 223] on div at bounding box center [1142, 222] width 115 height 144
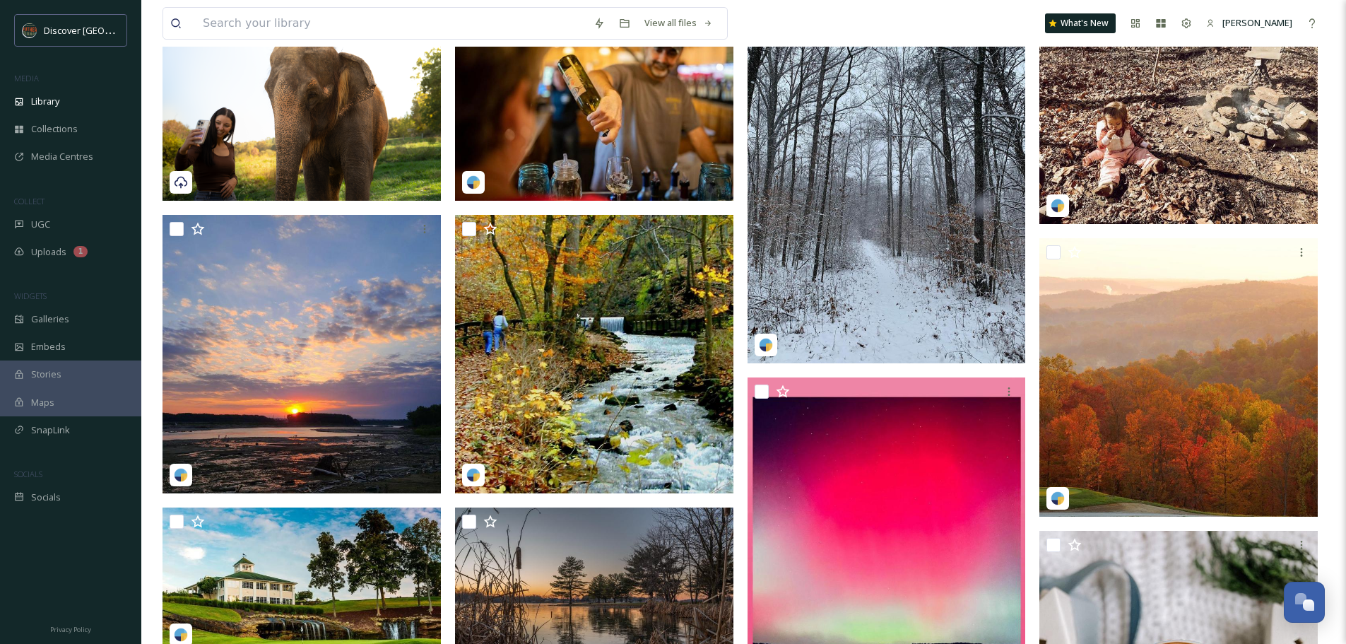
scroll to position [150, 0]
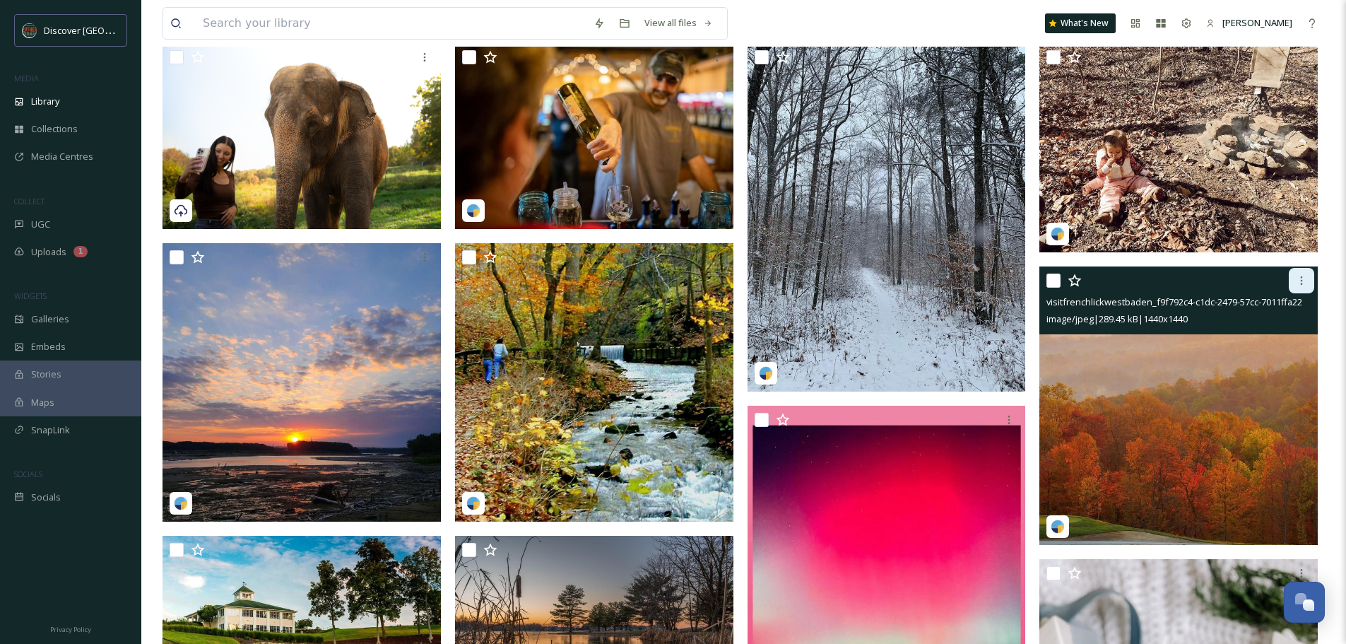
click at [1301, 283] on icon at bounding box center [1302, 280] width 2 height 8
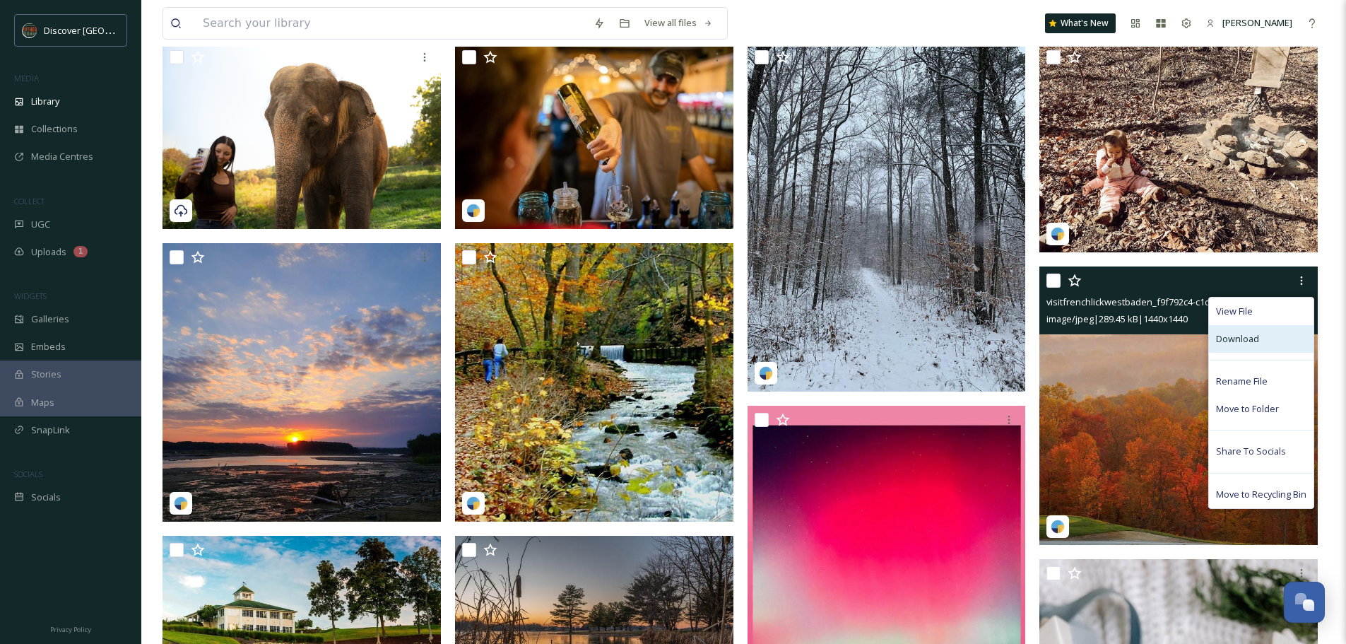
click at [1254, 340] on span "Download" at bounding box center [1237, 338] width 43 height 13
